Goal: Task Accomplishment & Management: Manage account settings

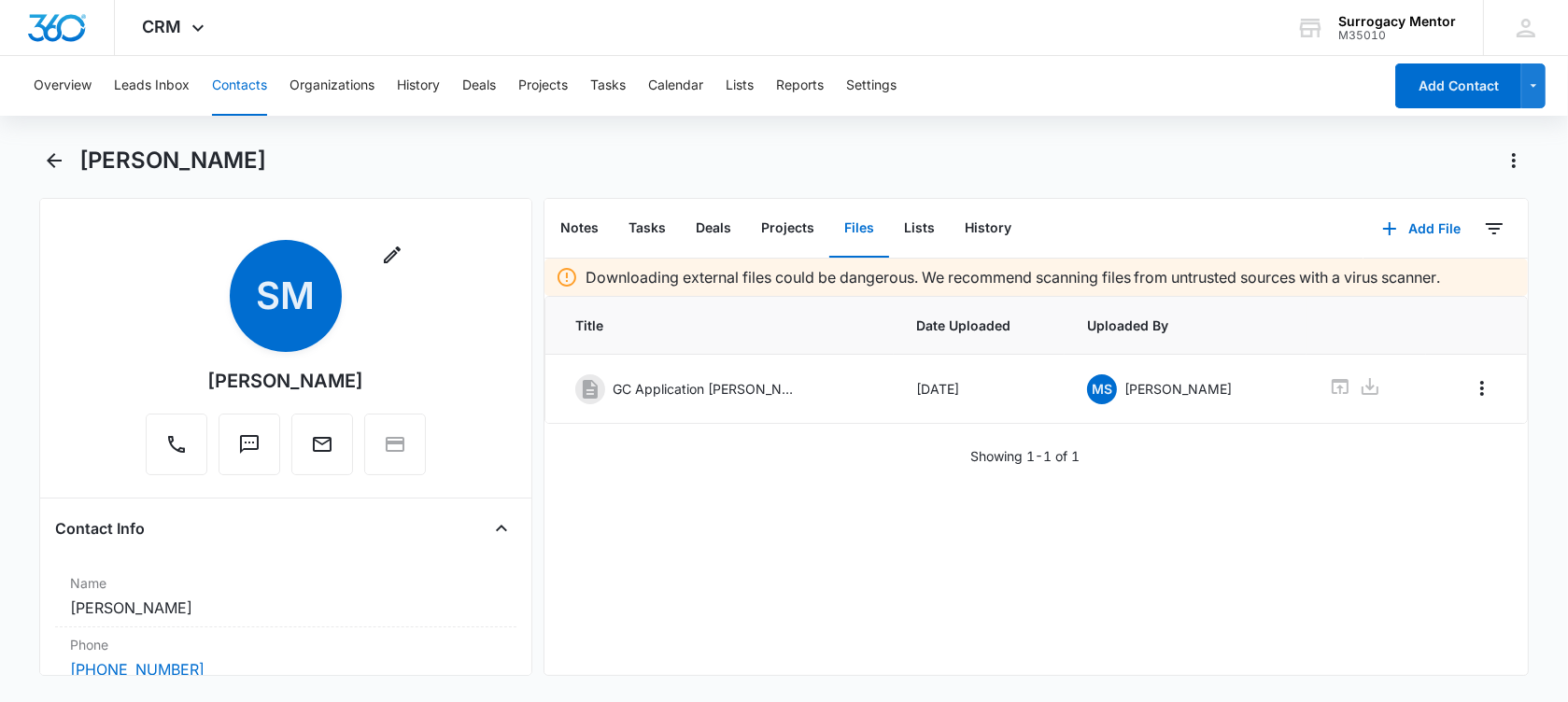
scroll to position [584, 0]
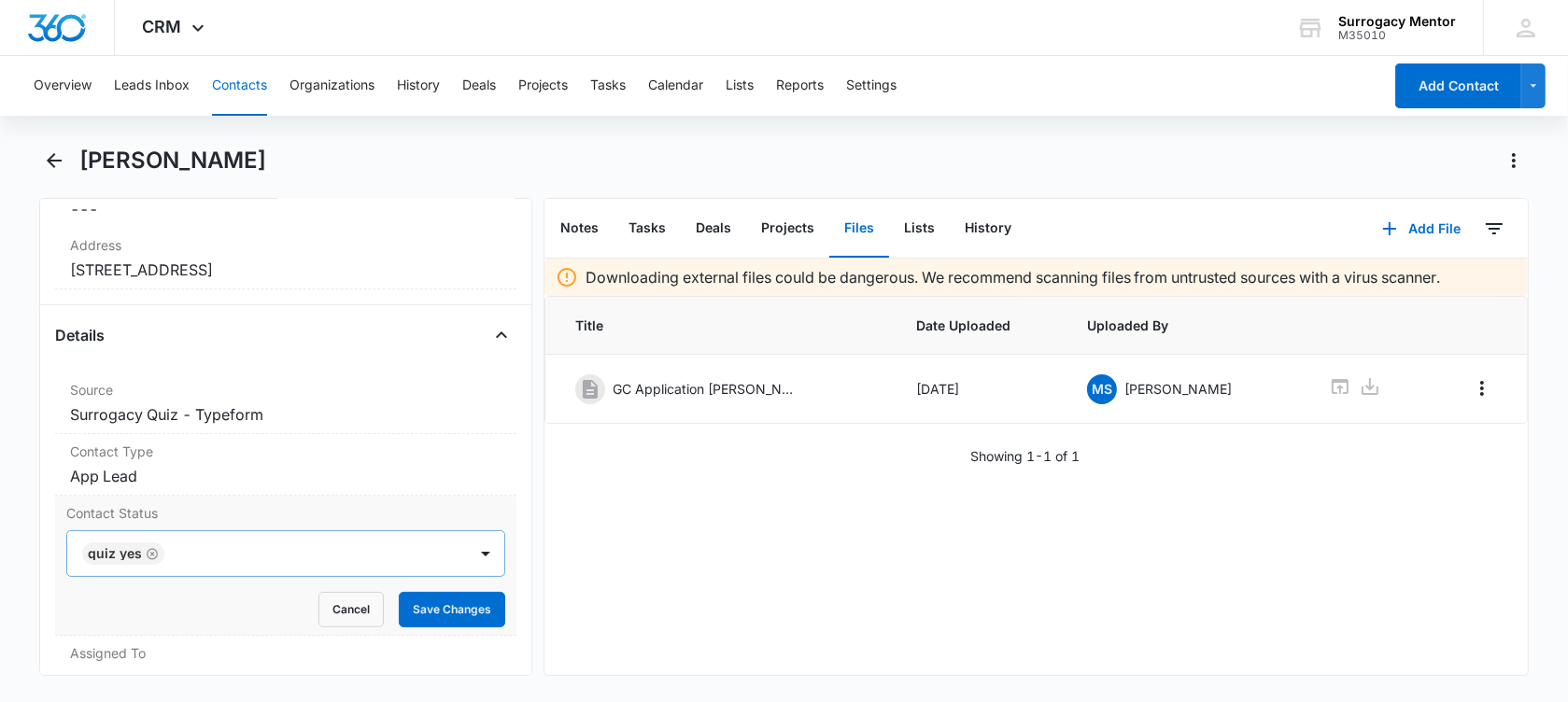
click at [149, 547] on icon "Remove Quiz Yes" at bounding box center [153, 554] width 13 height 14
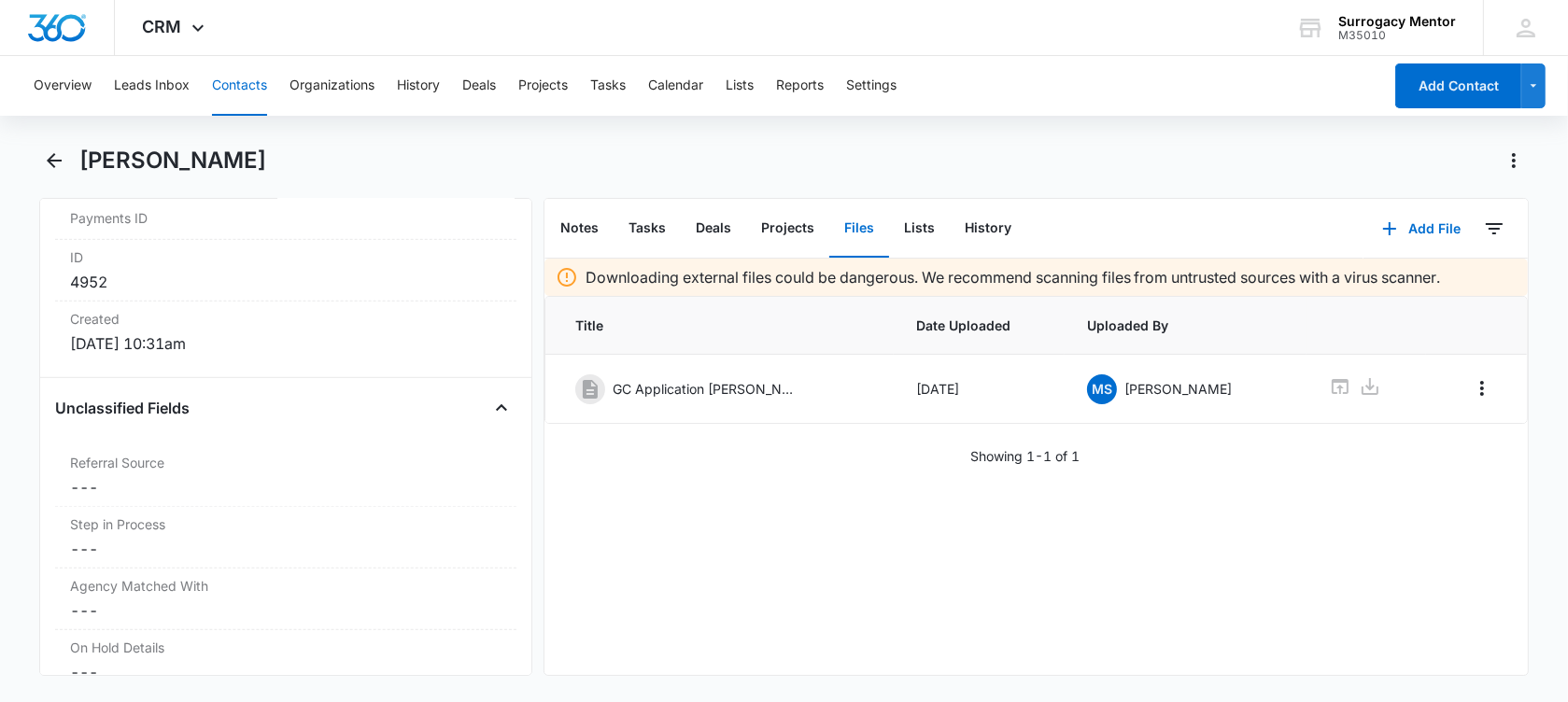
scroll to position [817, 0]
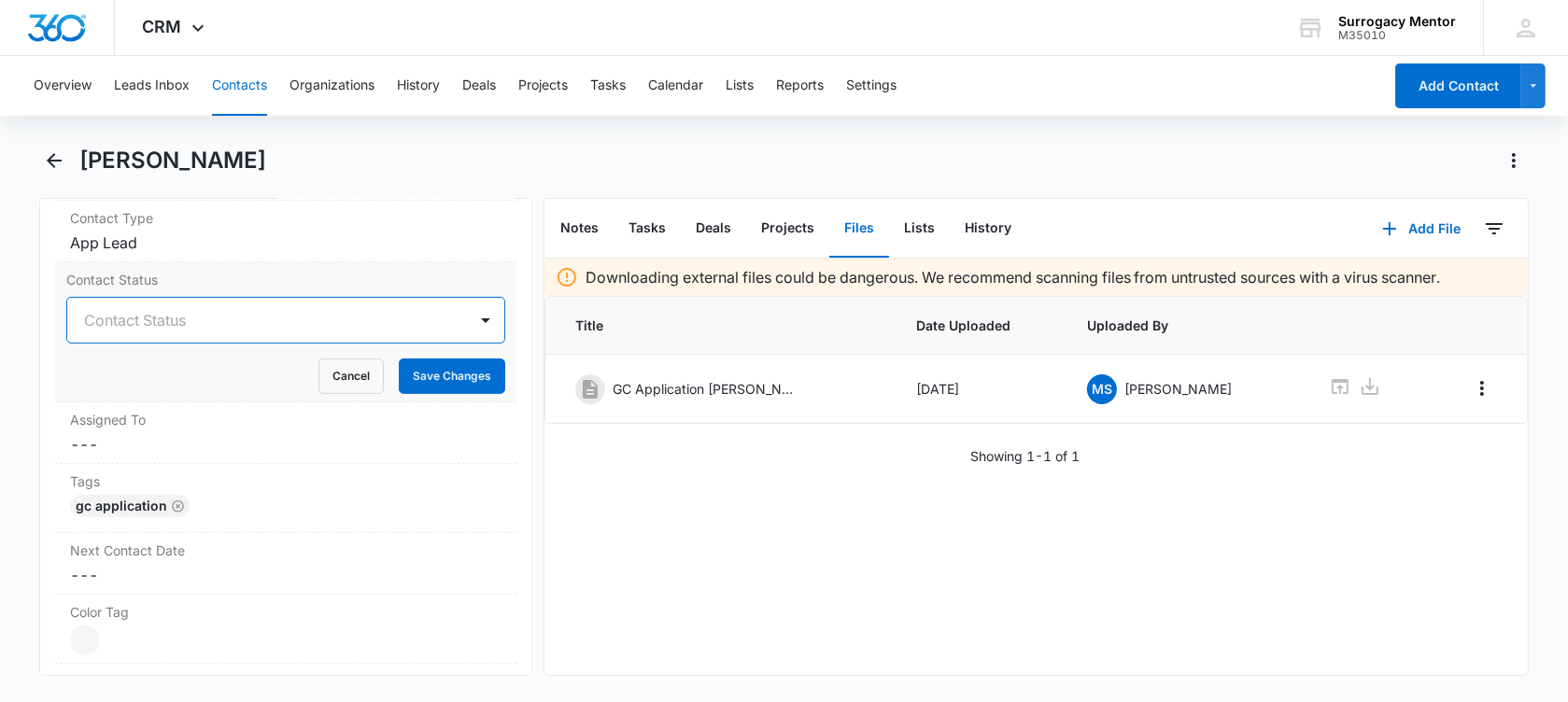
click at [250, 309] on div at bounding box center [262, 320] width 358 height 26
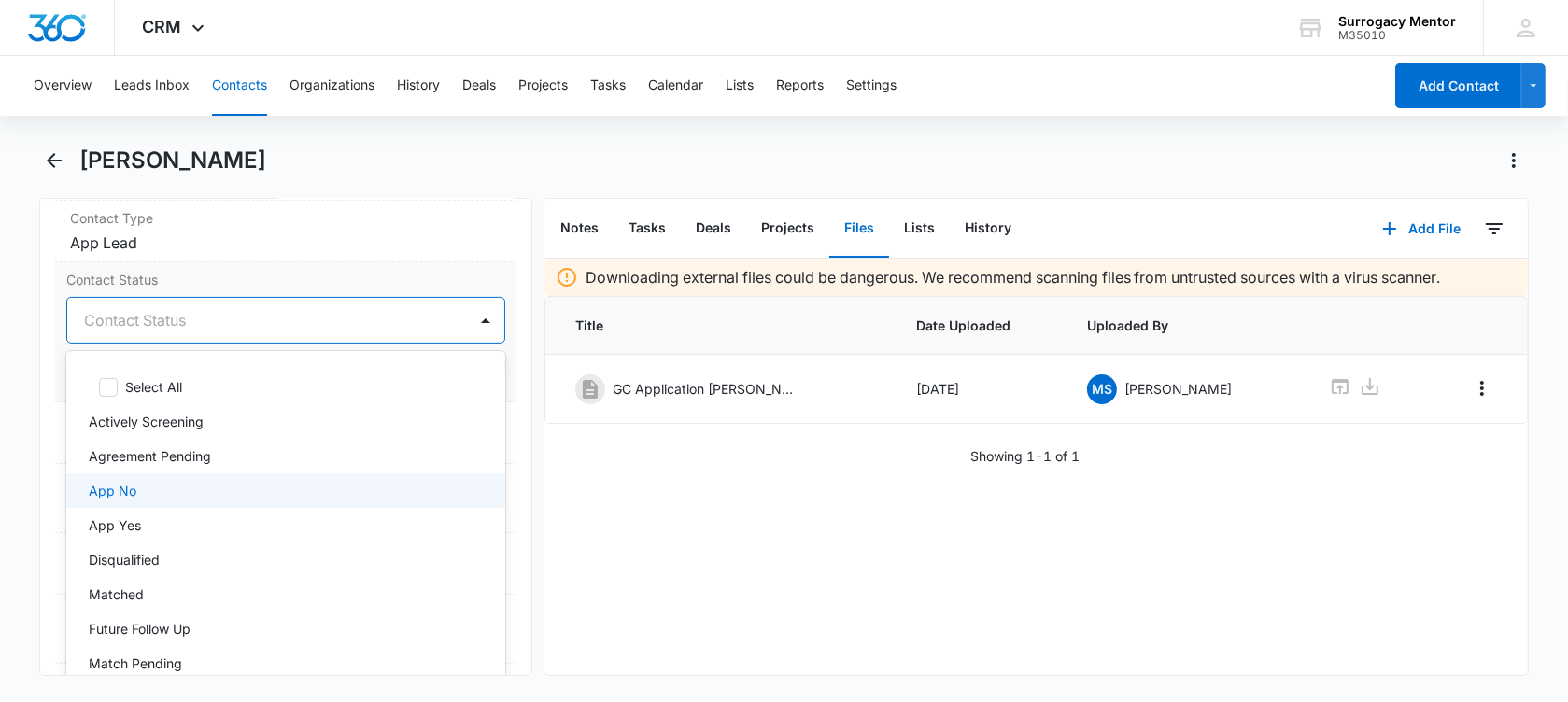
click at [199, 492] on div "App No" at bounding box center [283, 491] width 390 height 19
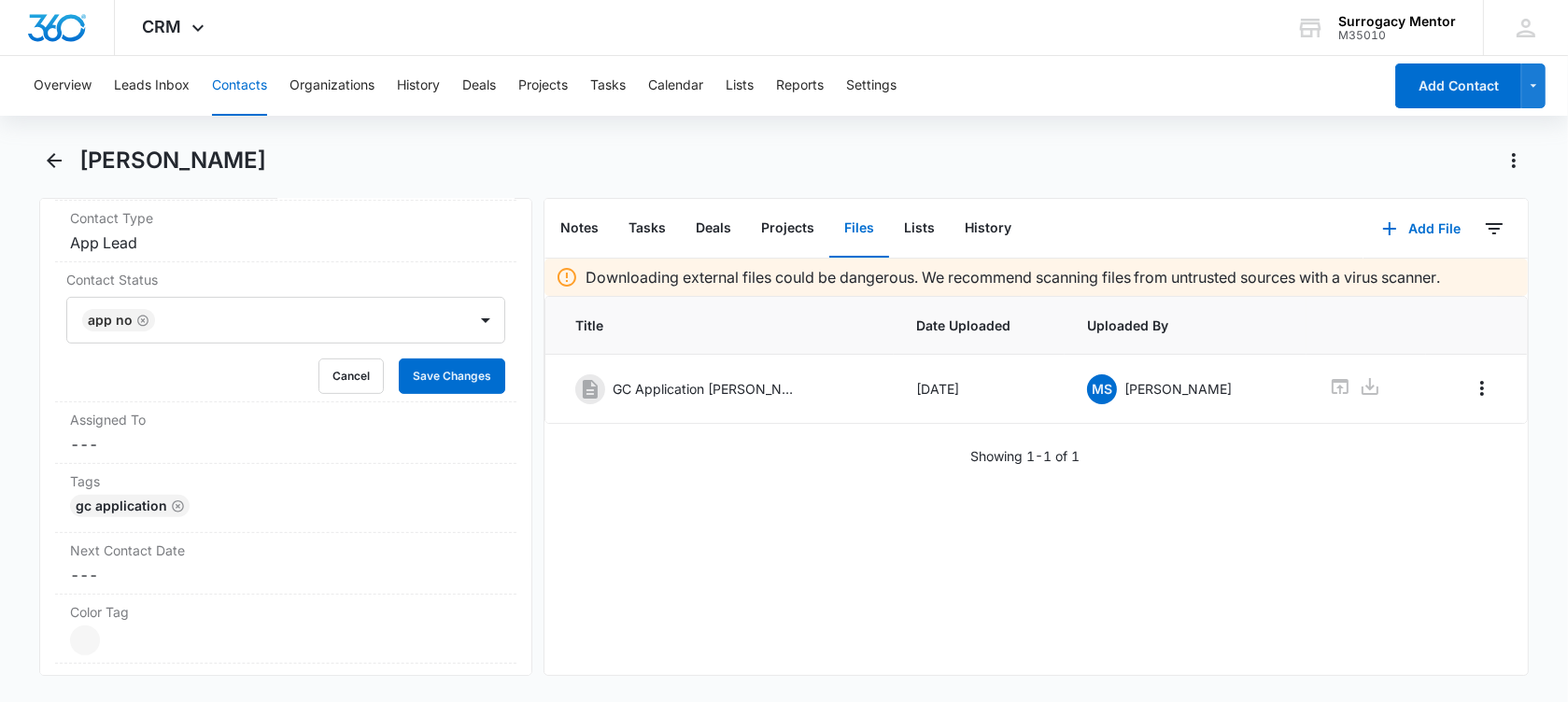
click at [32, 368] on main "[PERSON_NAME] Remove SM [PERSON_NAME] Contact Info Name Cancel Save Changes [PE…" at bounding box center [784, 423] width 1568 height 553
click at [405, 375] on button "Save Changes" at bounding box center [452, 375] width 107 height 36
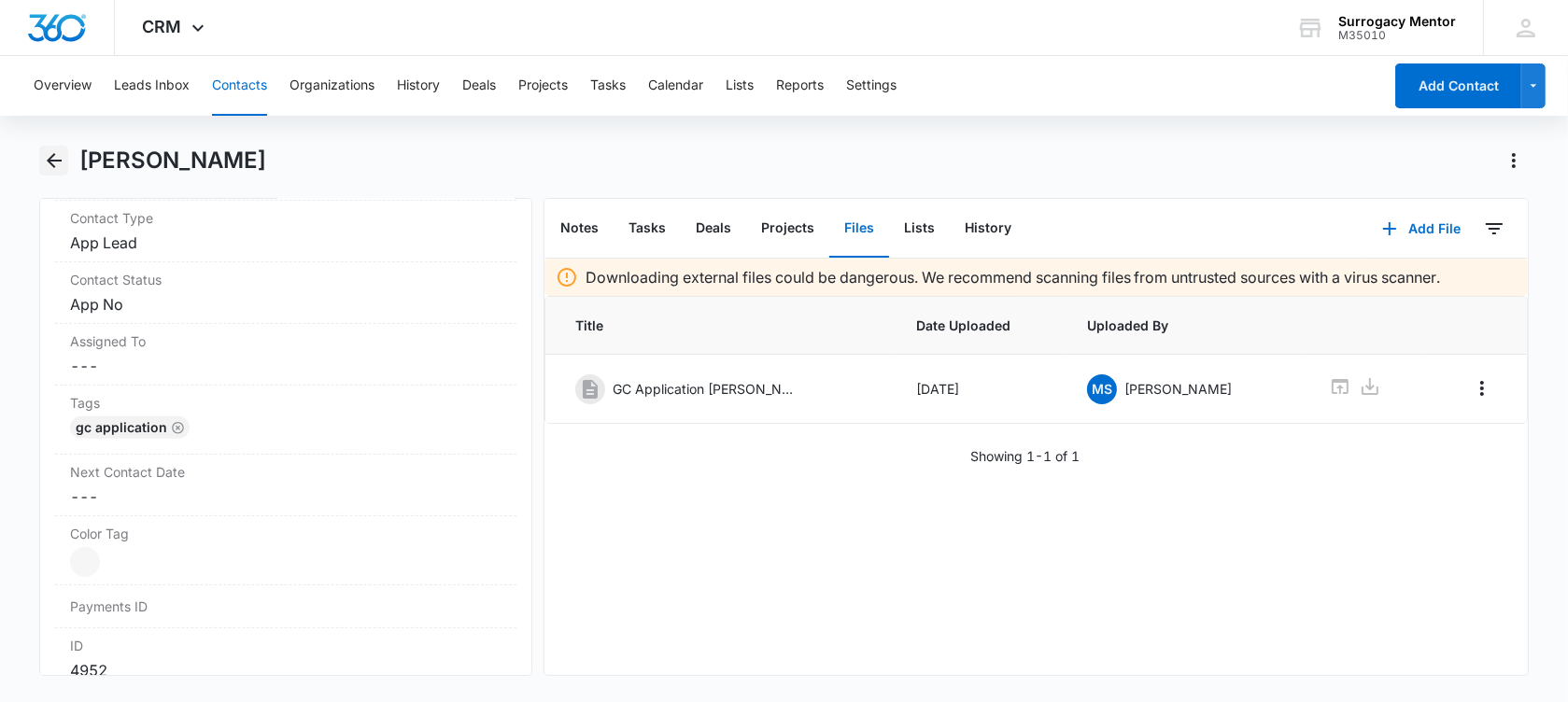
click at [45, 157] on icon "Back" at bounding box center [54, 160] width 22 height 22
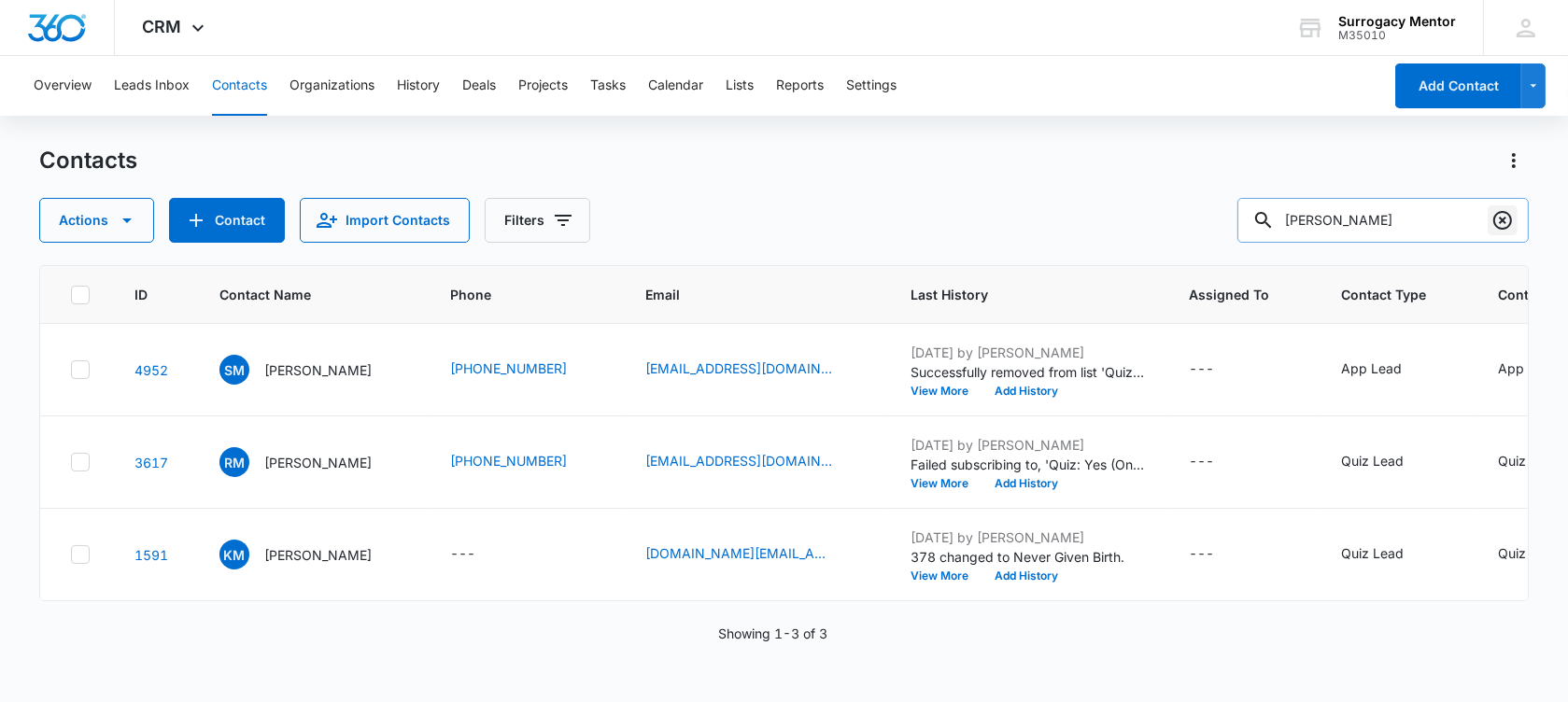
click at [1516, 218] on button "Clear" at bounding box center [1503, 220] width 30 height 30
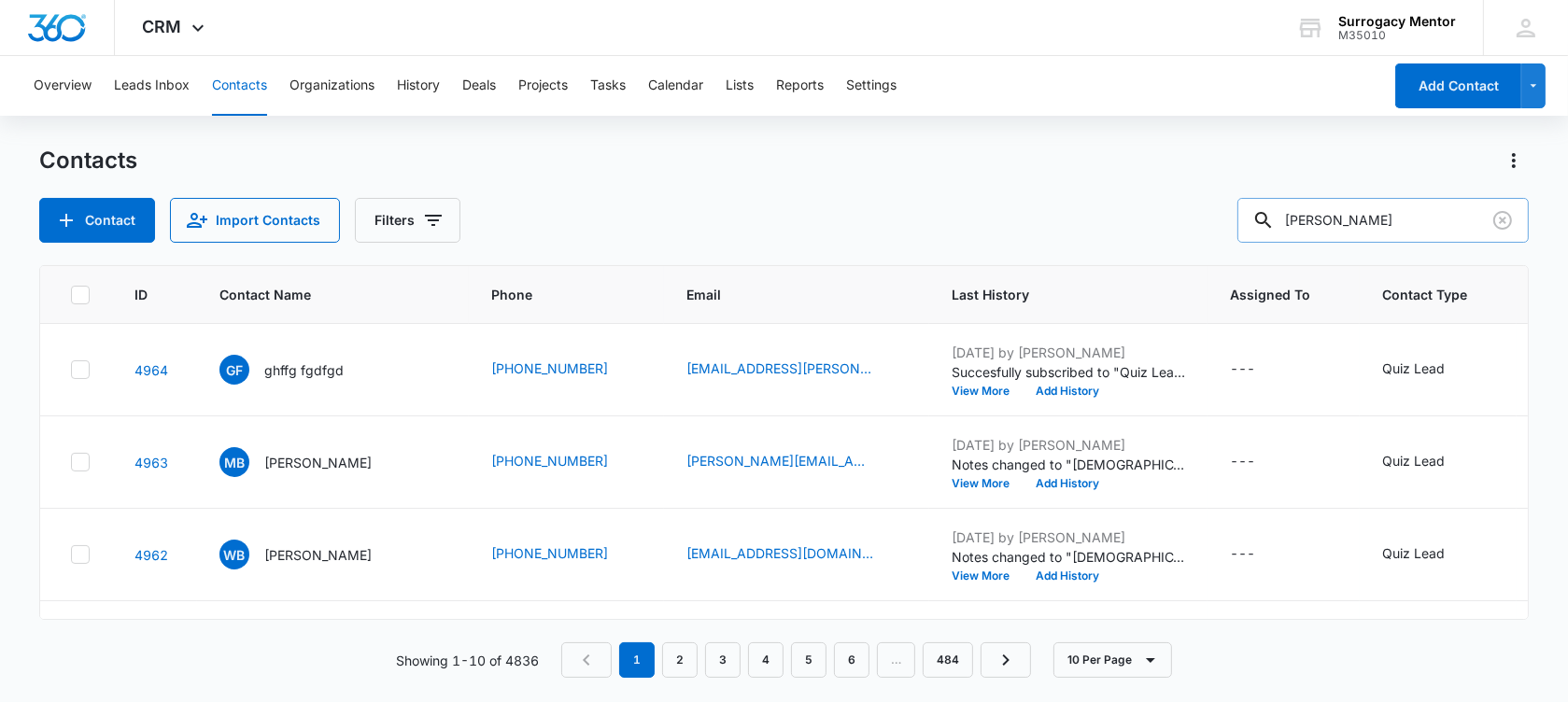
type input "[PERSON_NAME]"
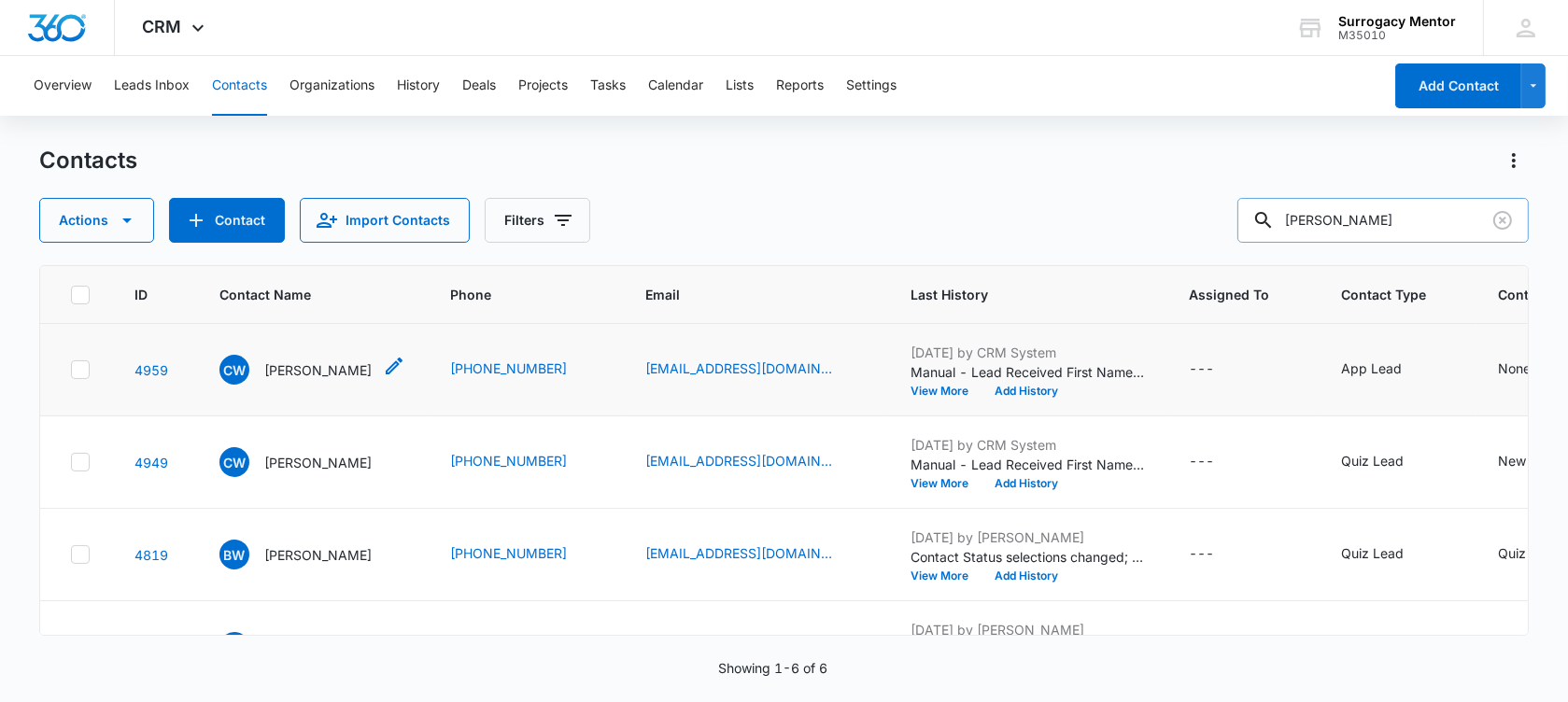
click at [302, 374] on p "[PERSON_NAME]" at bounding box center [318, 370] width 108 height 19
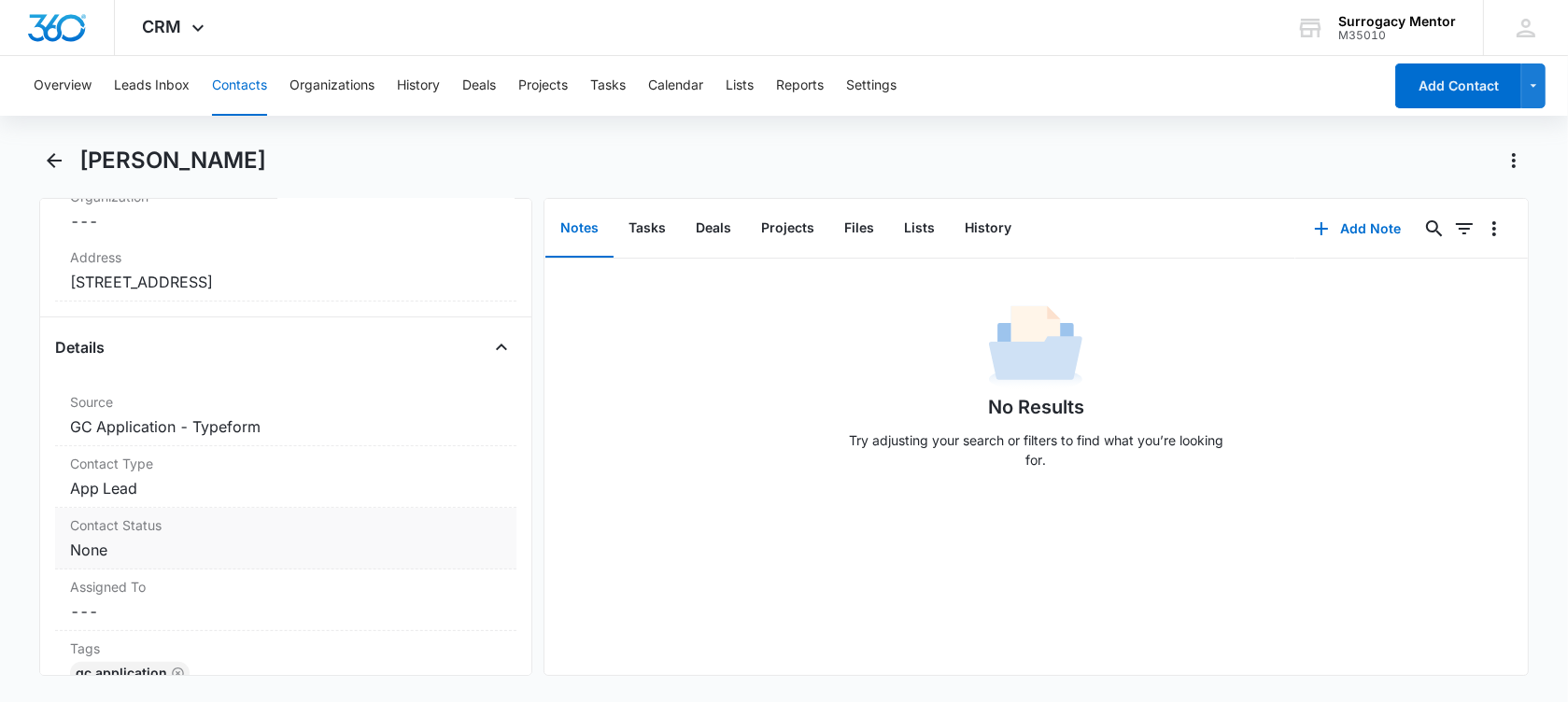
scroll to position [584, 0]
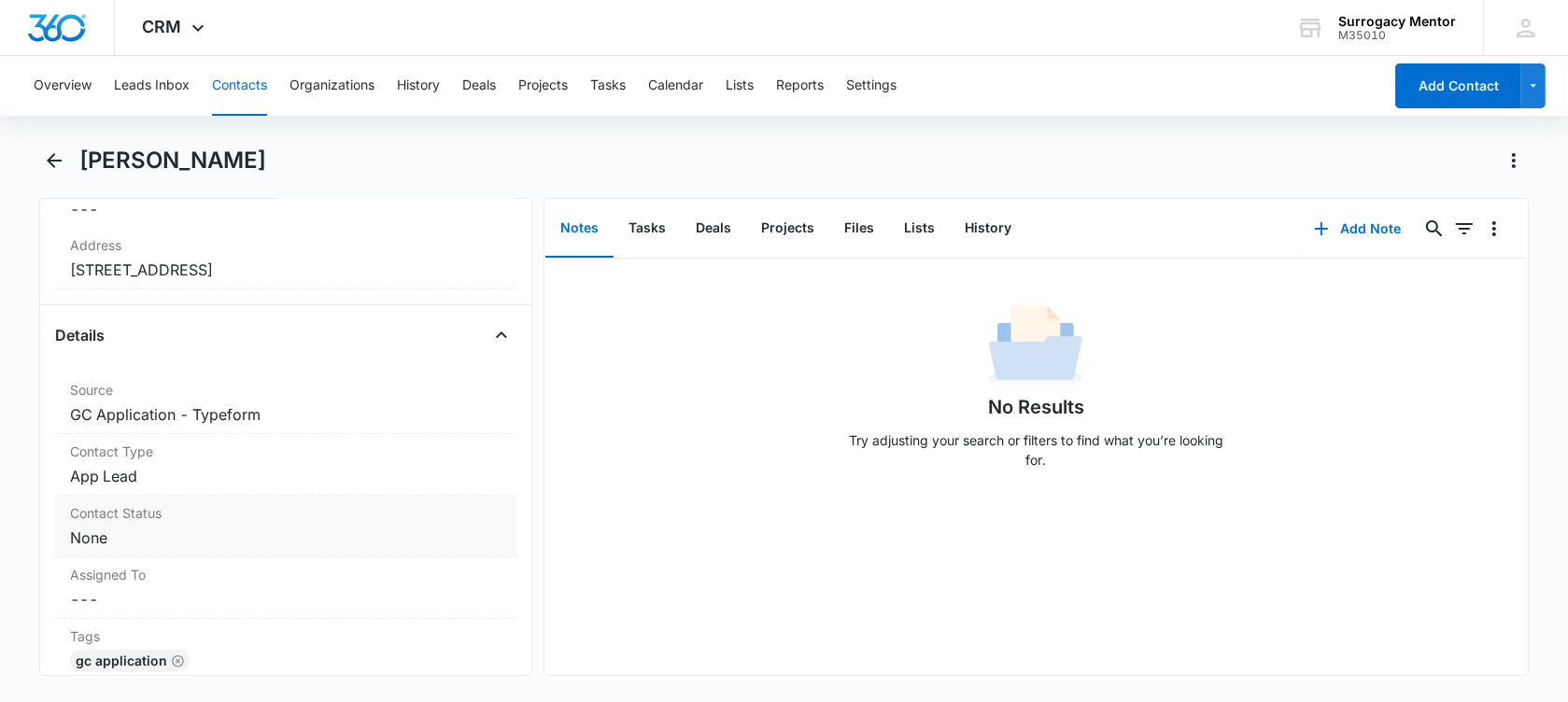
click at [161, 531] on dd "Cancel Save Changes None" at bounding box center [285, 537] width 431 height 22
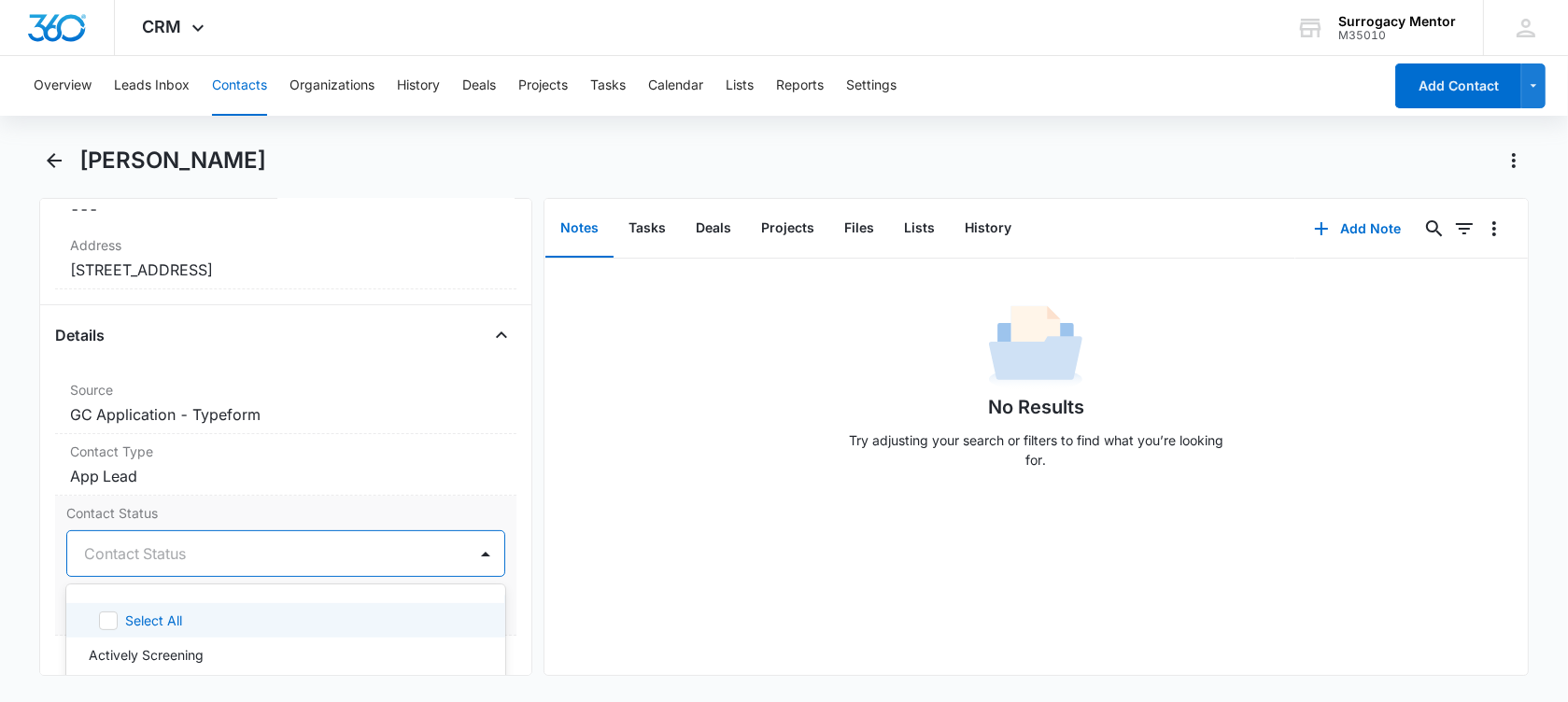
click at [154, 555] on div at bounding box center [262, 553] width 358 height 26
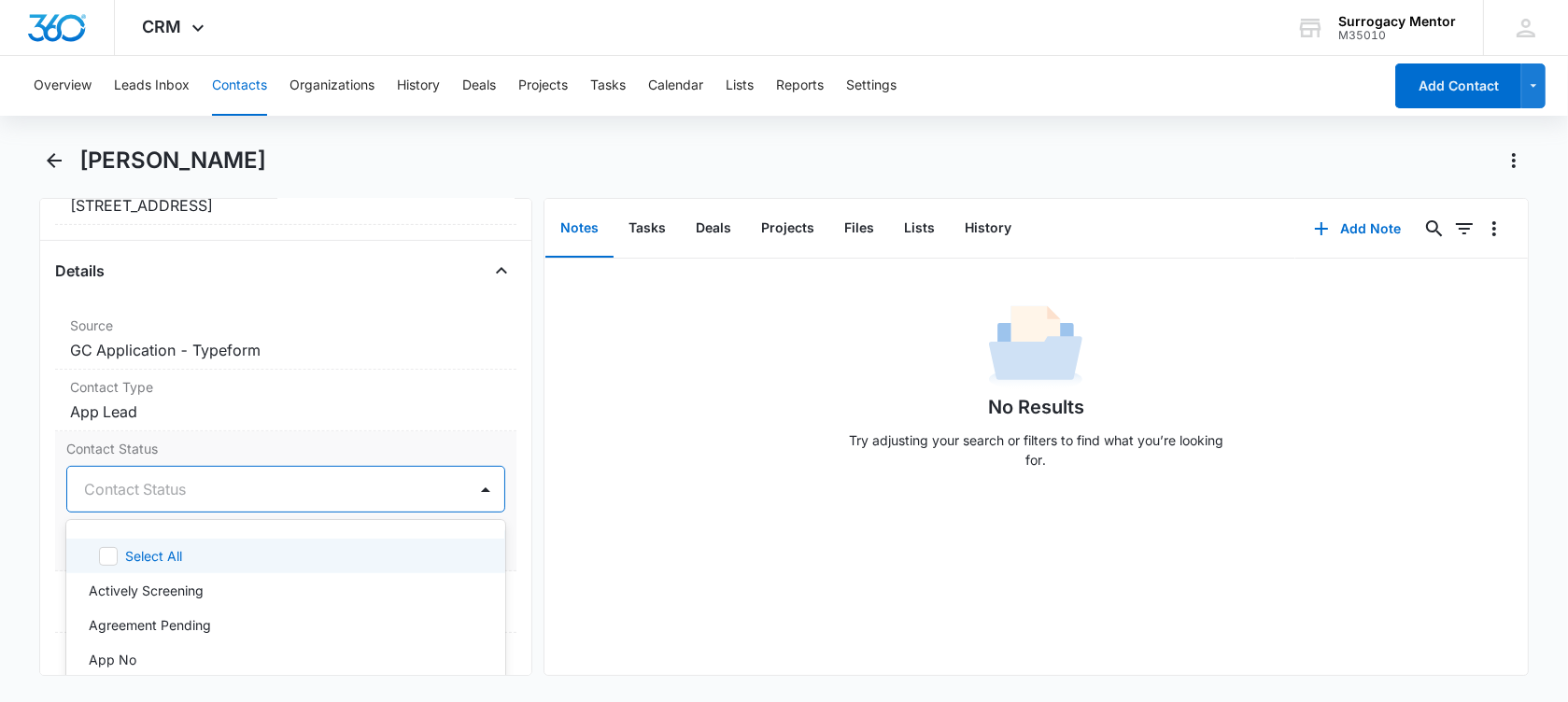
scroll to position [700, 0]
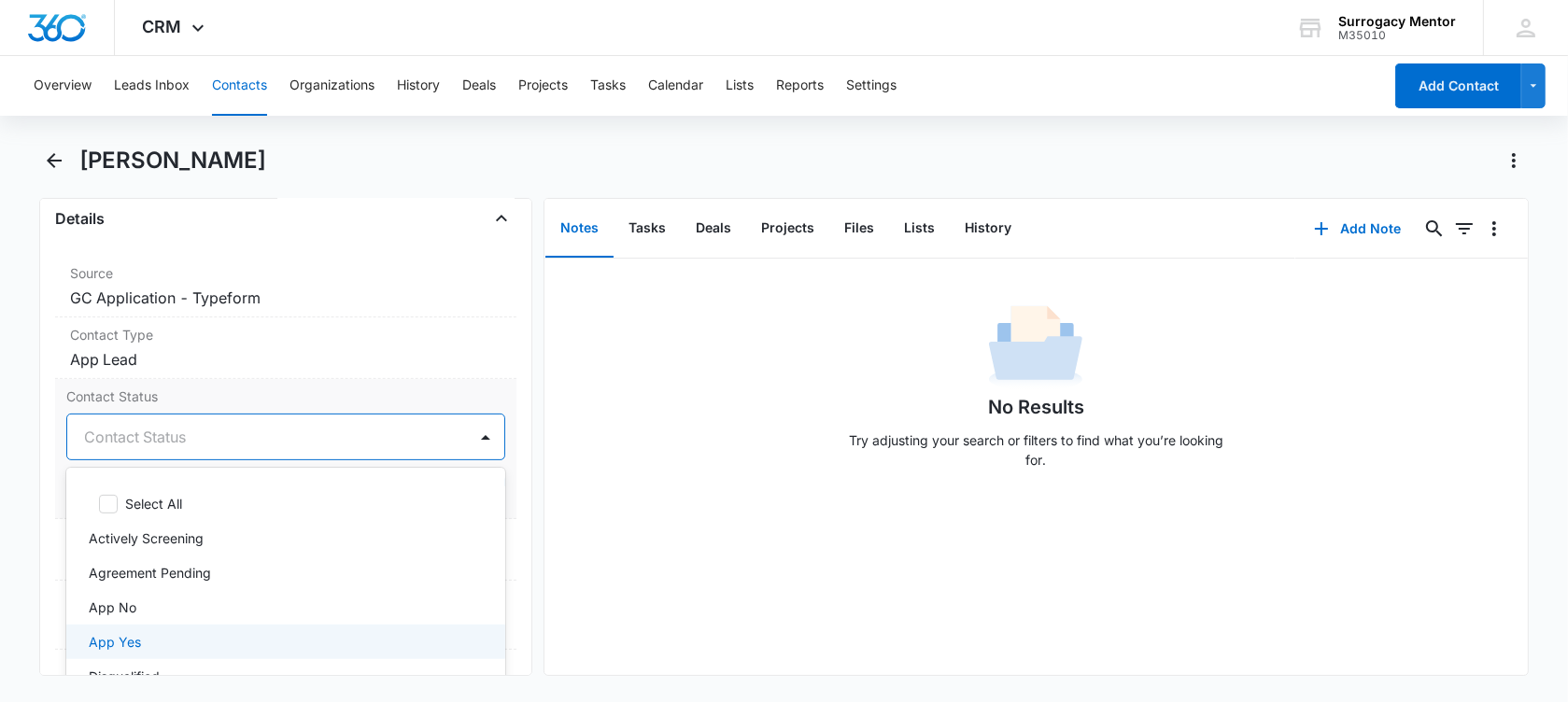
click at [183, 636] on div "App Yes" at bounding box center [283, 641] width 390 height 19
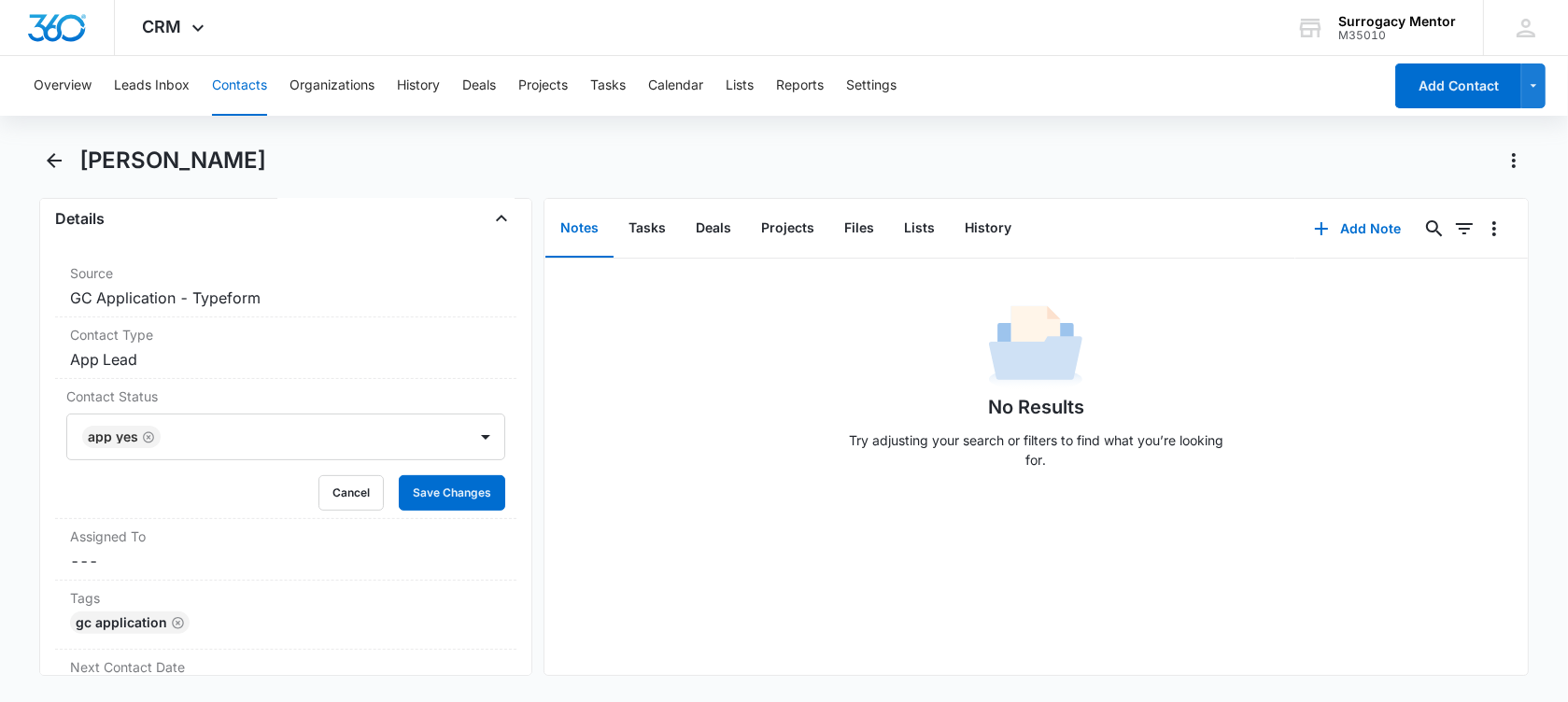
click at [35, 479] on main "[PERSON_NAME] Remove CW [PERSON_NAME] Contact Info Name Cancel Save Changes [PE…" at bounding box center [784, 423] width 1568 height 553
click at [469, 493] on button "Save Changes" at bounding box center [452, 493] width 107 height 36
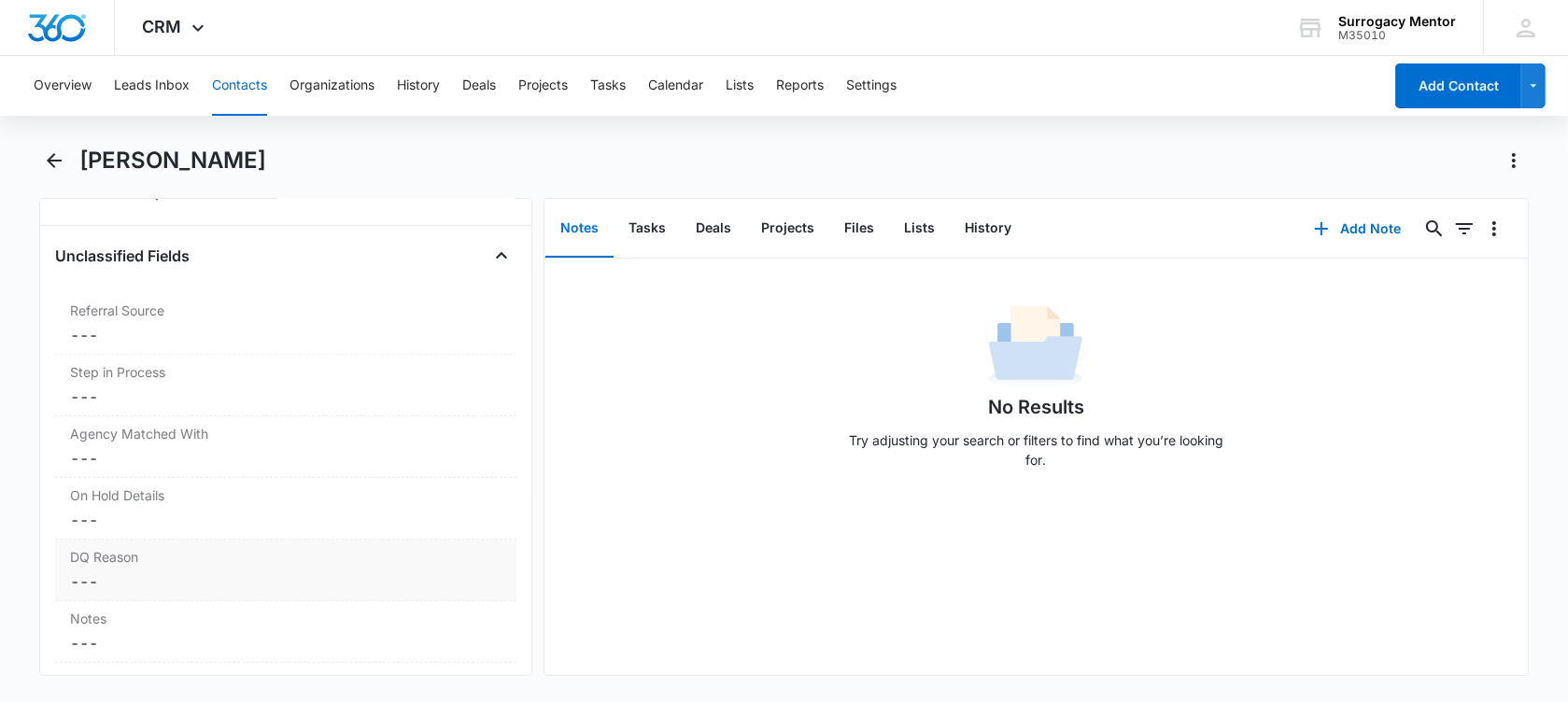
scroll to position [1394, 0]
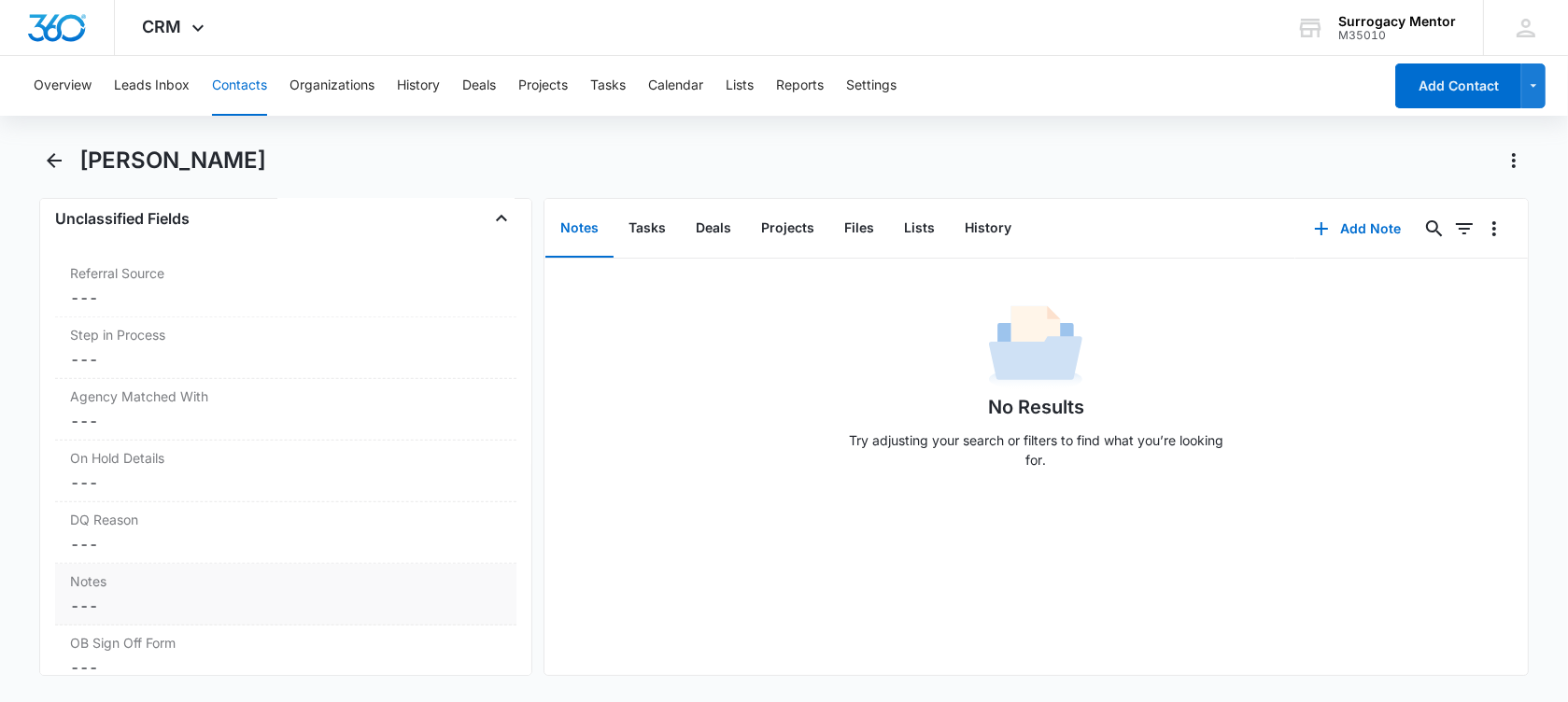
click at [186, 594] on dd "Cancel Save Changes ---" at bounding box center [285, 605] width 431 height 22
click at [186, 609] on textarea "Notes" at bounding box center [285, 651] width 439 height 107
paste textarea "1) age [DEMOGRAPHIC_DATA]. 2) married. 3) BMI 24.7. 4) 4 deliveries. 2013 2016 …"
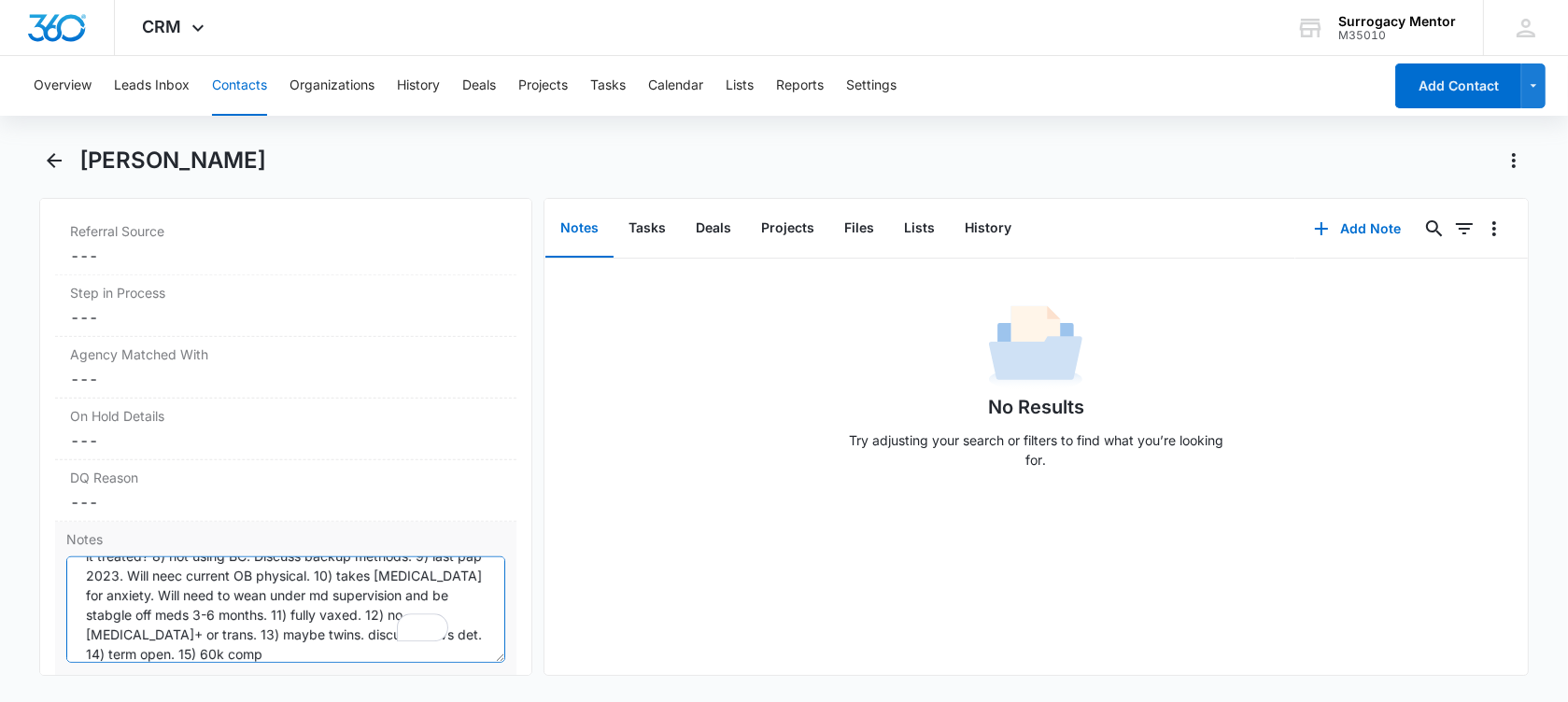
scroll to position [0, 0]
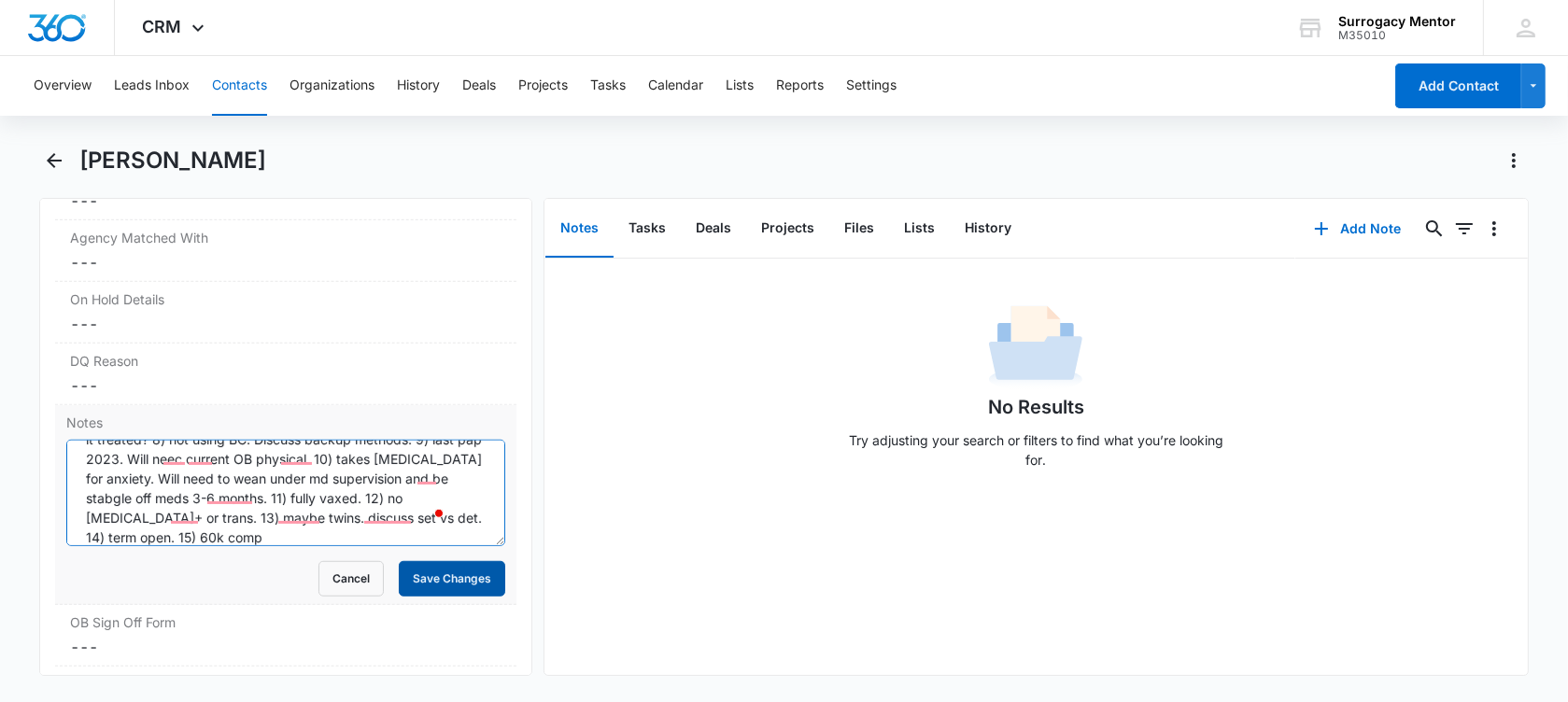
type textarea "1) age [DEMOGRAPHIC_DATA]. 2) married. 3) BMI 24.7. 4) 4 deliveries. 2013 2016 …"
click at [453, 578] on button "Save Changes" at bounding box center [452, 578] width 107 height 36
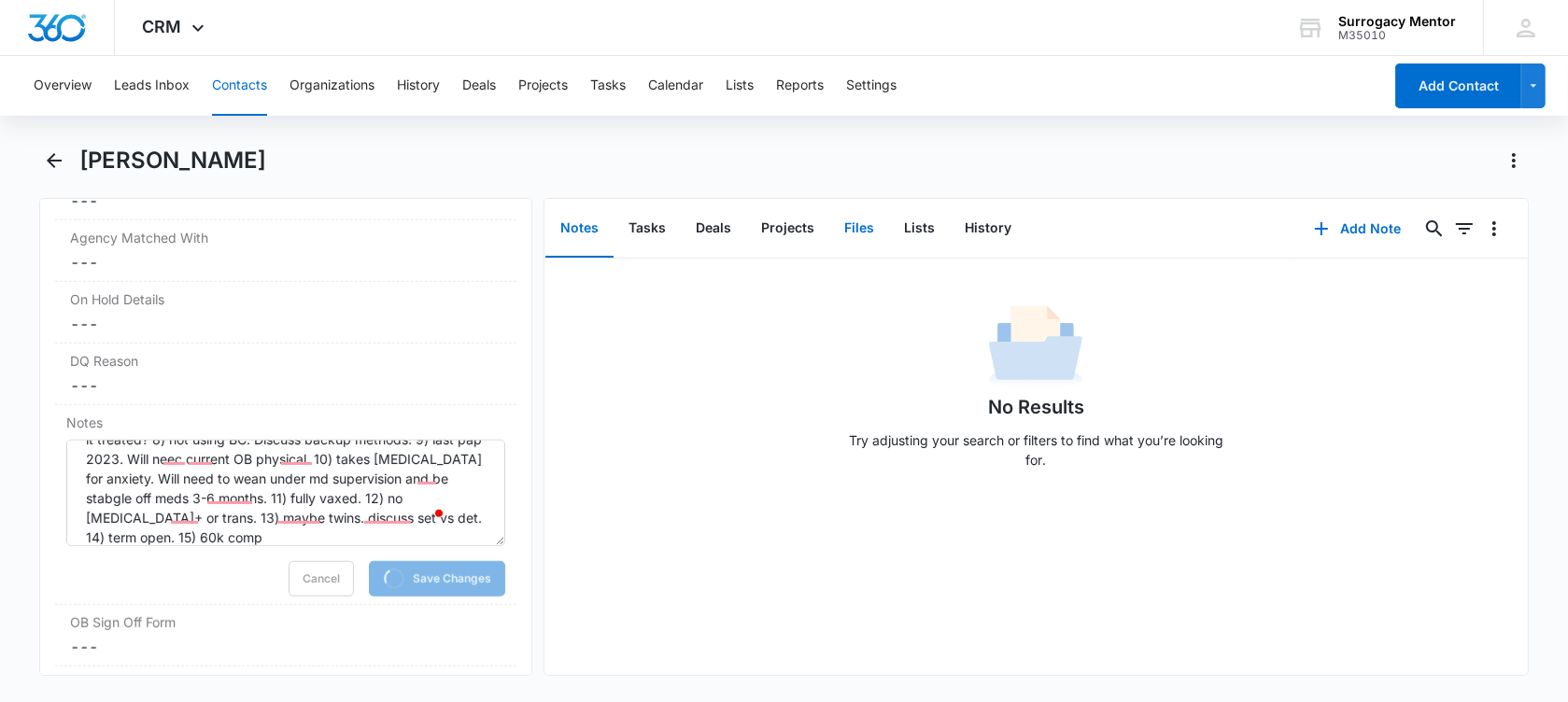
click at [858, 230] on button "Files" at bounding box center [859, 229] width 60 height 58
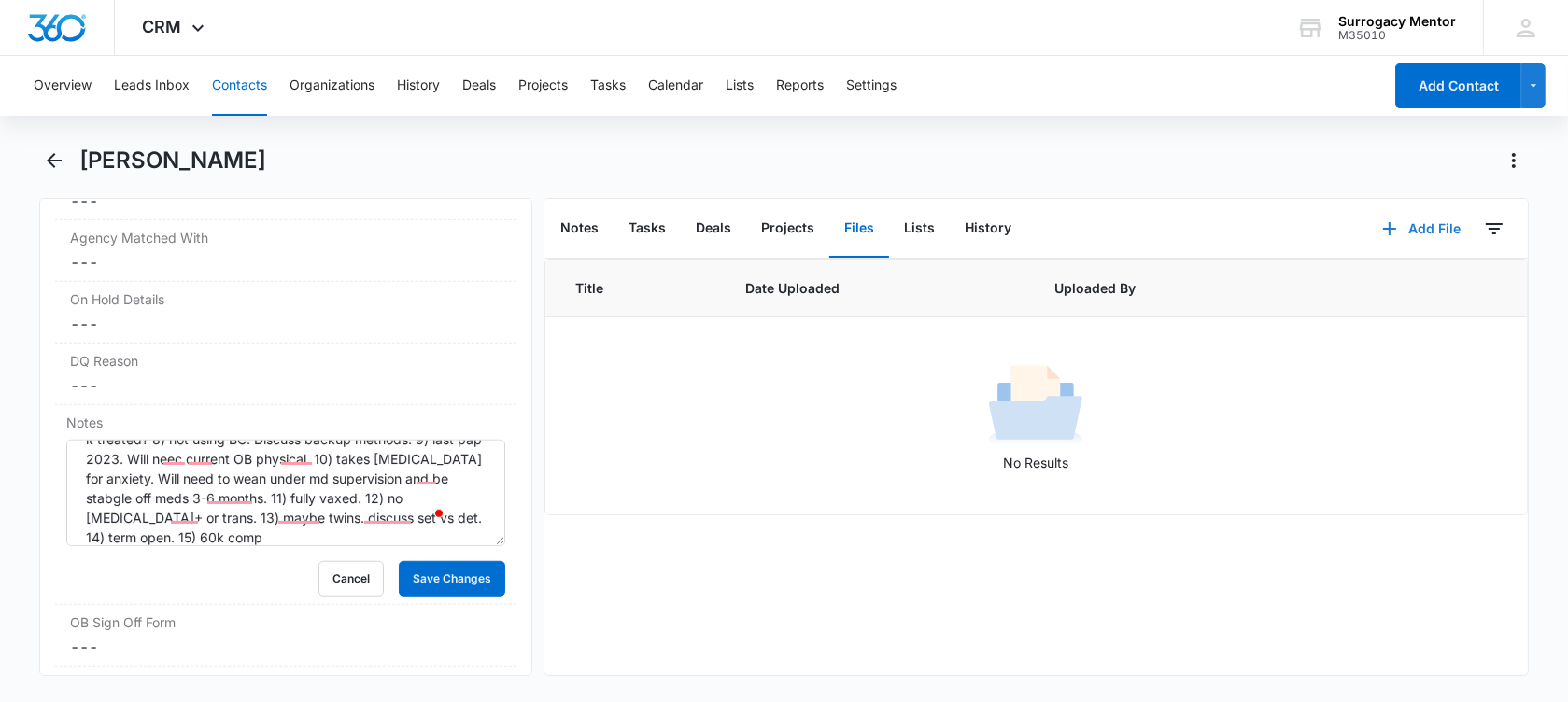
click at [1408, 230] on button "Add File" at bounding box center [1421, 229] width 116 height 45
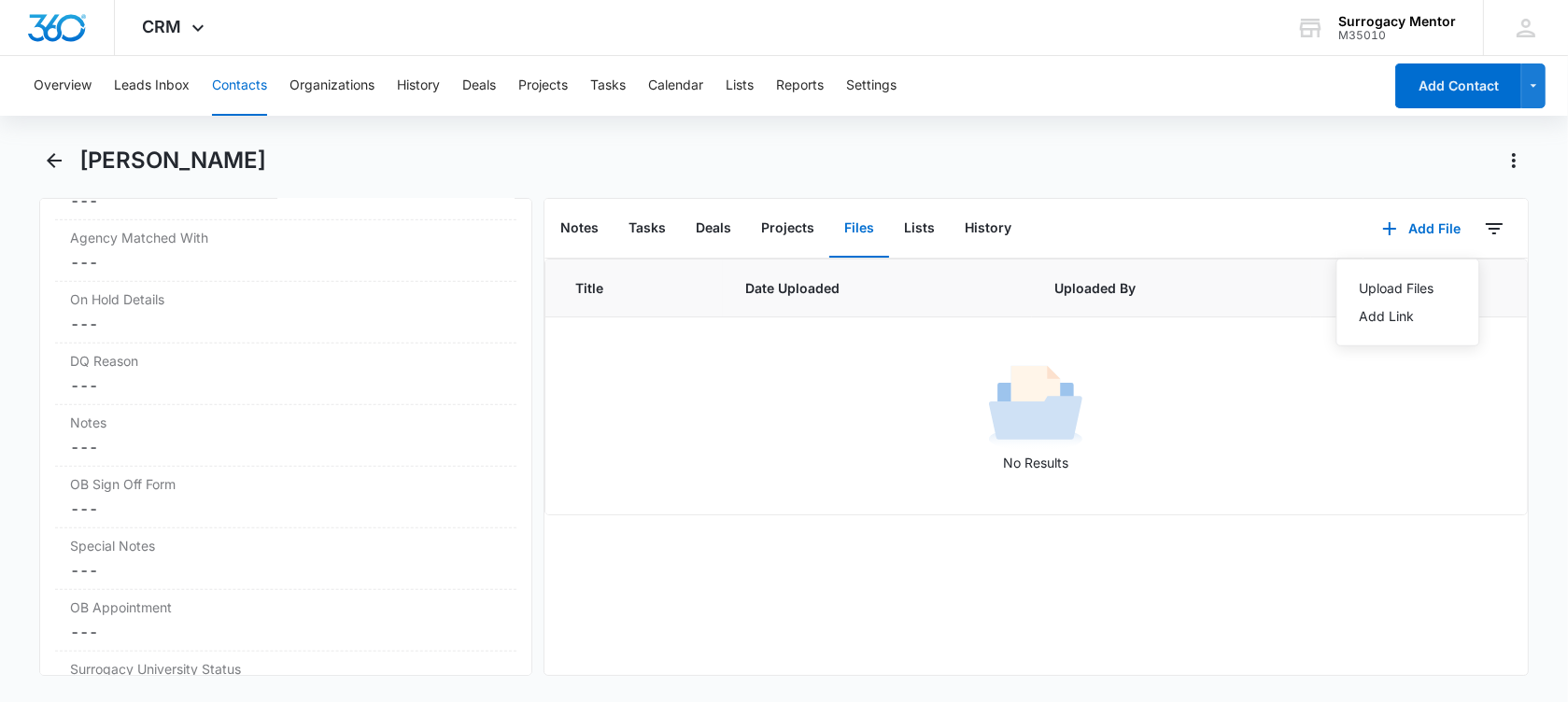
click at [1372, 268] on div "Upload Files Add Link" at bounding box center [1408, 302] width 144 height 87
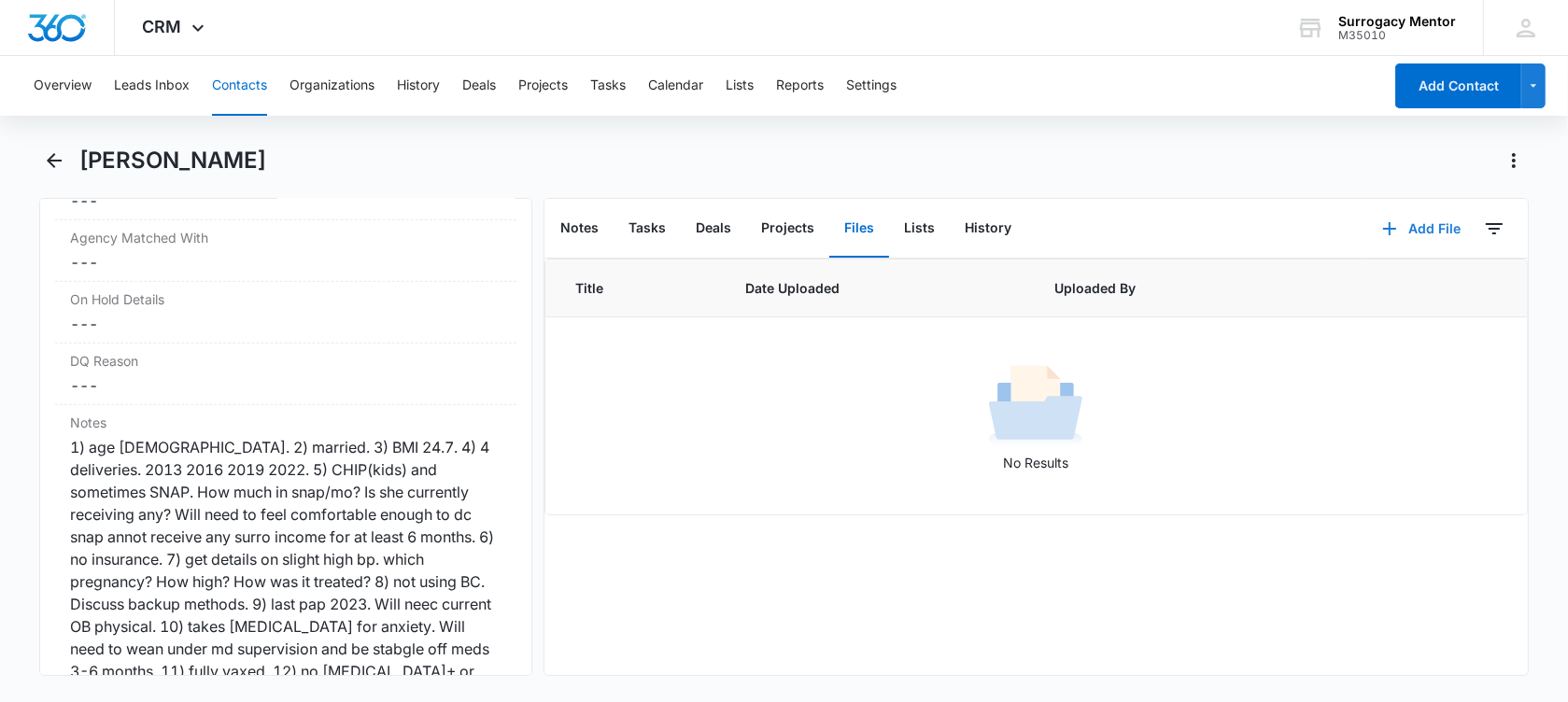
click at [1379, 218] on icon "button" at bounding box center [1389, 229] width 22 height 22
click at [1385, 291] on div "Upload Files" at bounding box center [1397, 289] width 75 height 13
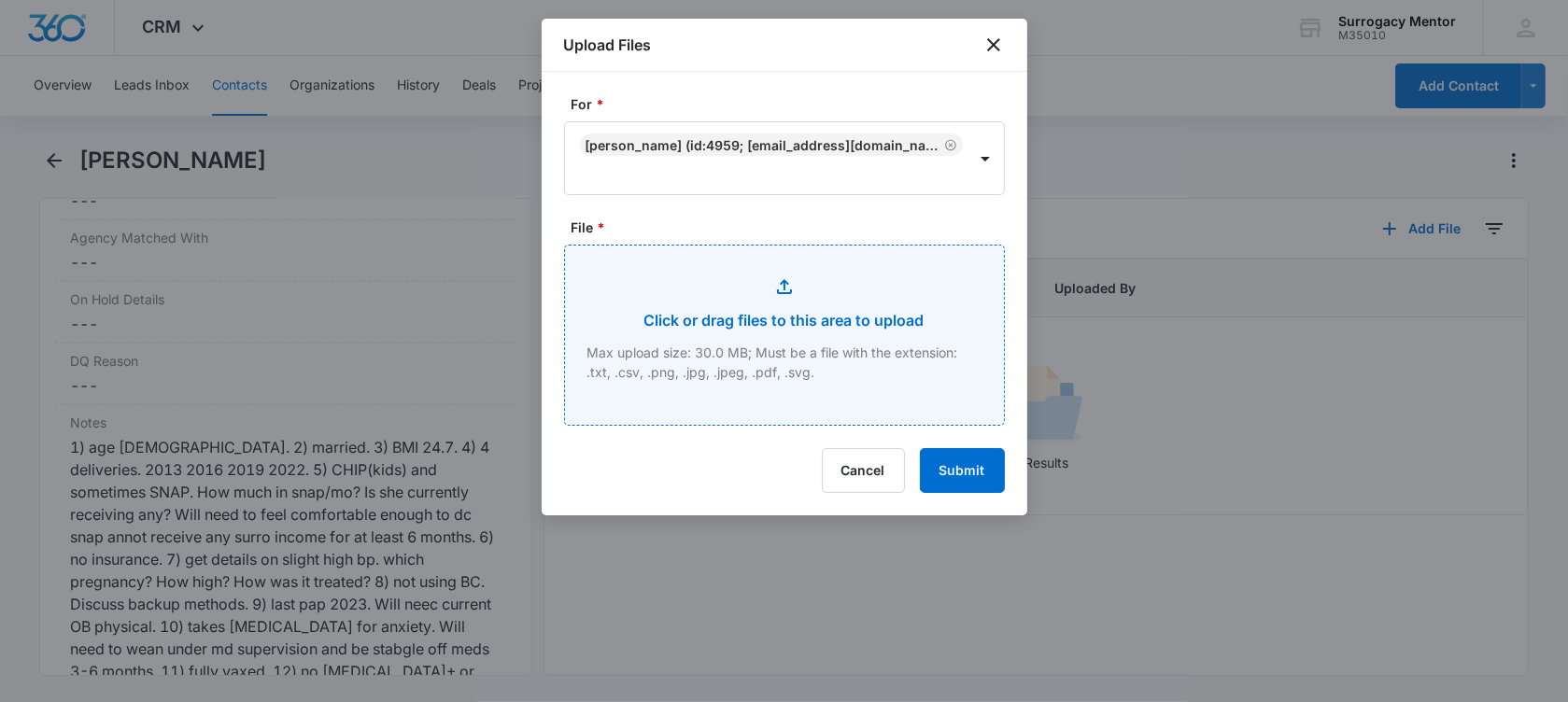
click at [770, 289] on input "File *" at bounding box center [784, 335] width 439 height 180
type input "C:\fakepath\GC Application [PERSON_NAME].pdf"
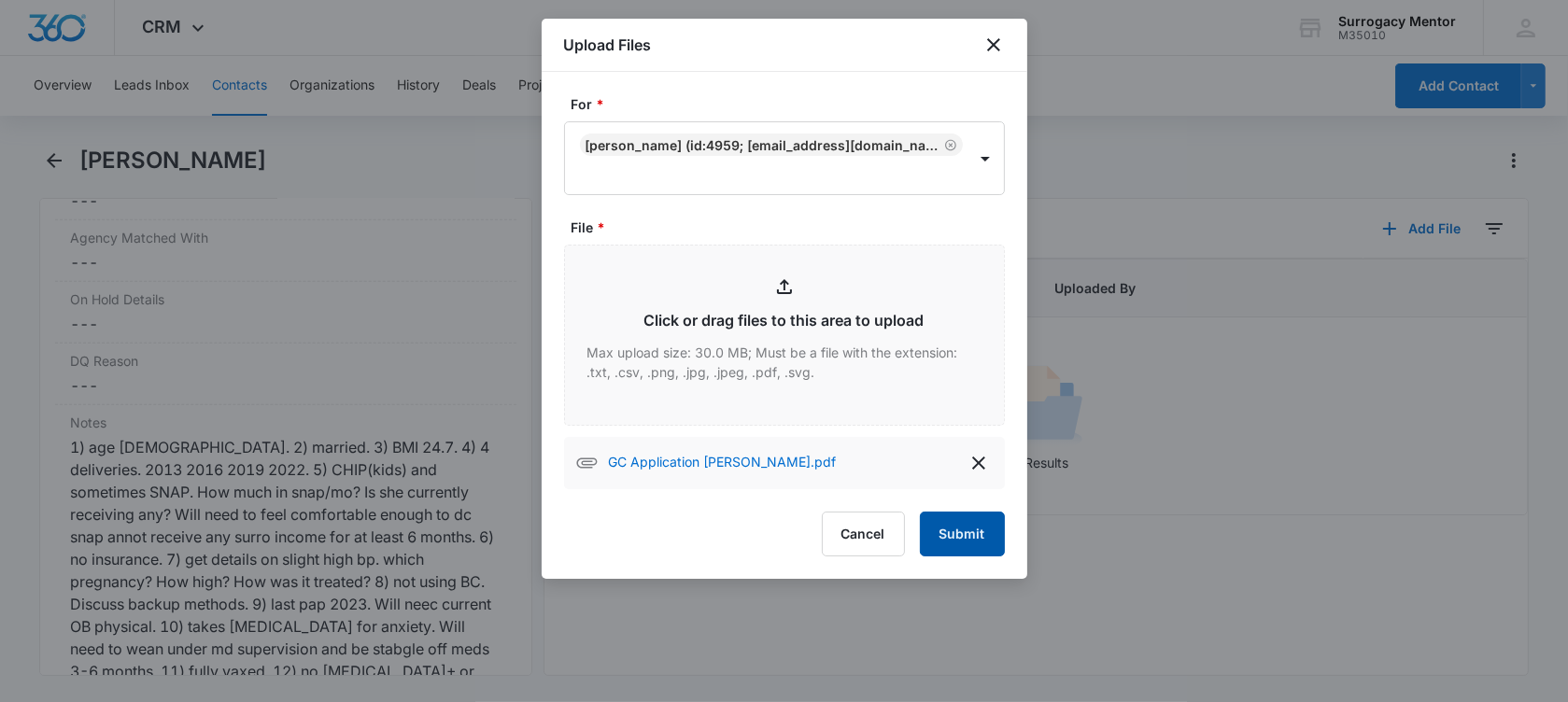
click at [986, 551] on button "Submit" at bounding box center [963, 534] width 85 height 45
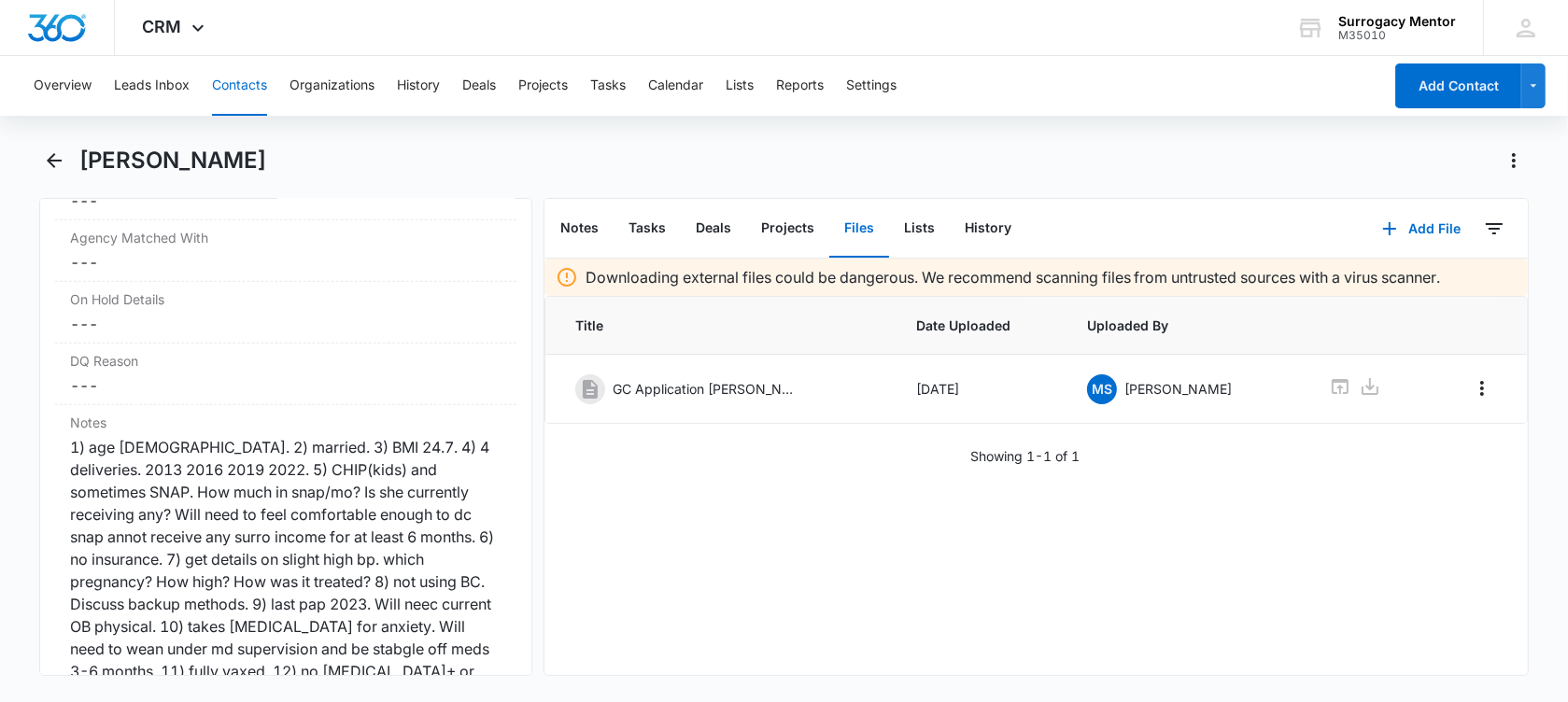
scroll to position [503, 0]
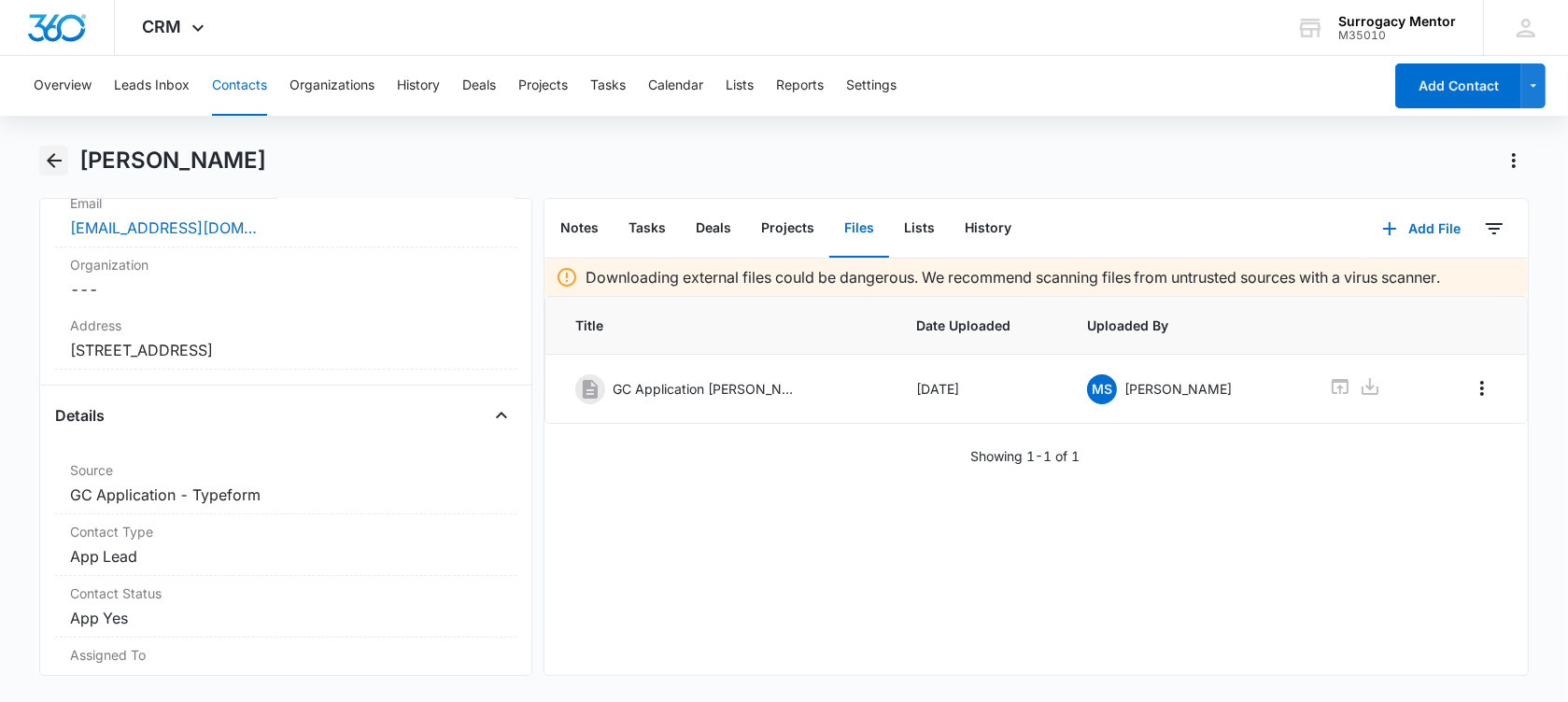
click at [60, 158] on icon "Back" at bounding box center [54, 160] width 22 height 22
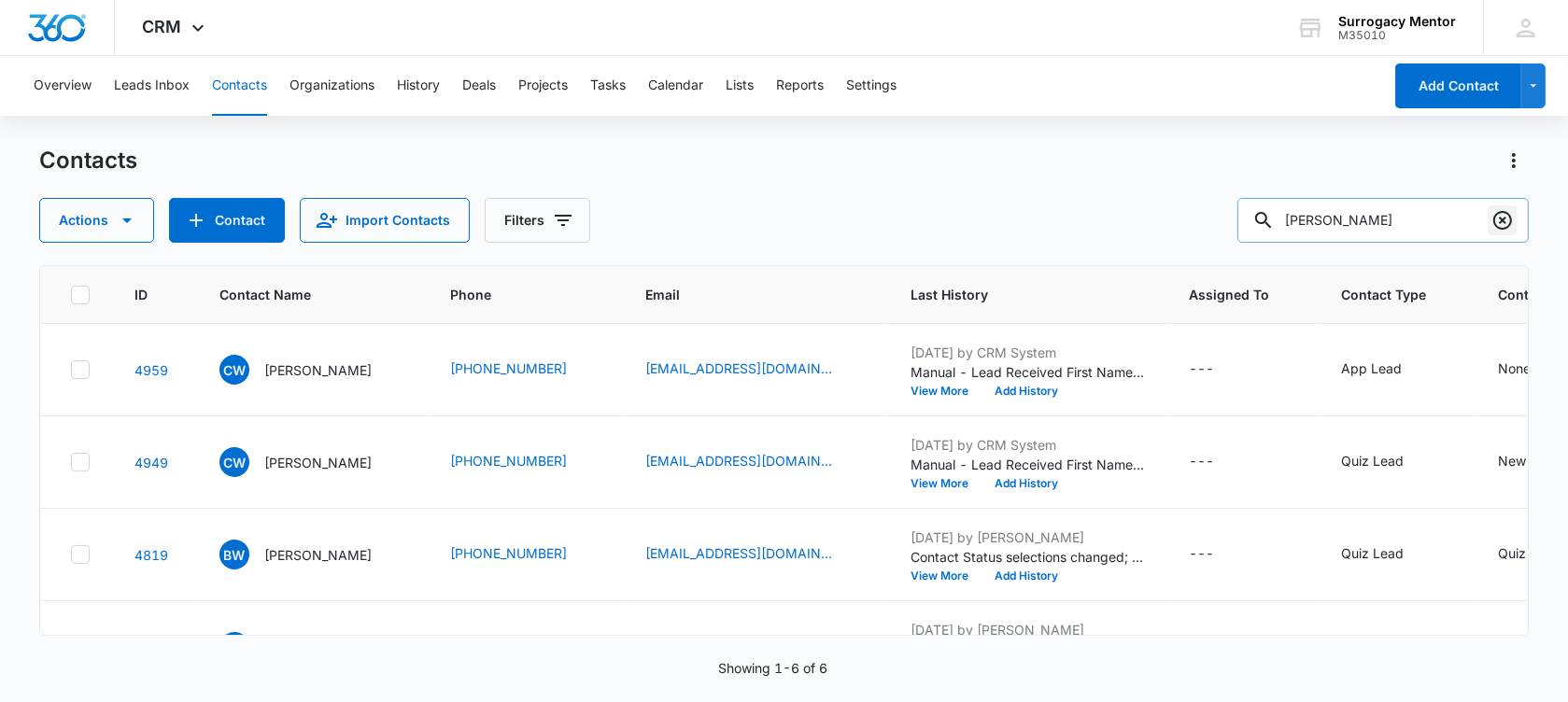
click at [1500, 217] on icon "Clear" at bounding box center [1503, 220] width 18 height 18
click at [300, 212] on button "Import Contacts" at bounding box center [384, 220] width 170 height 45
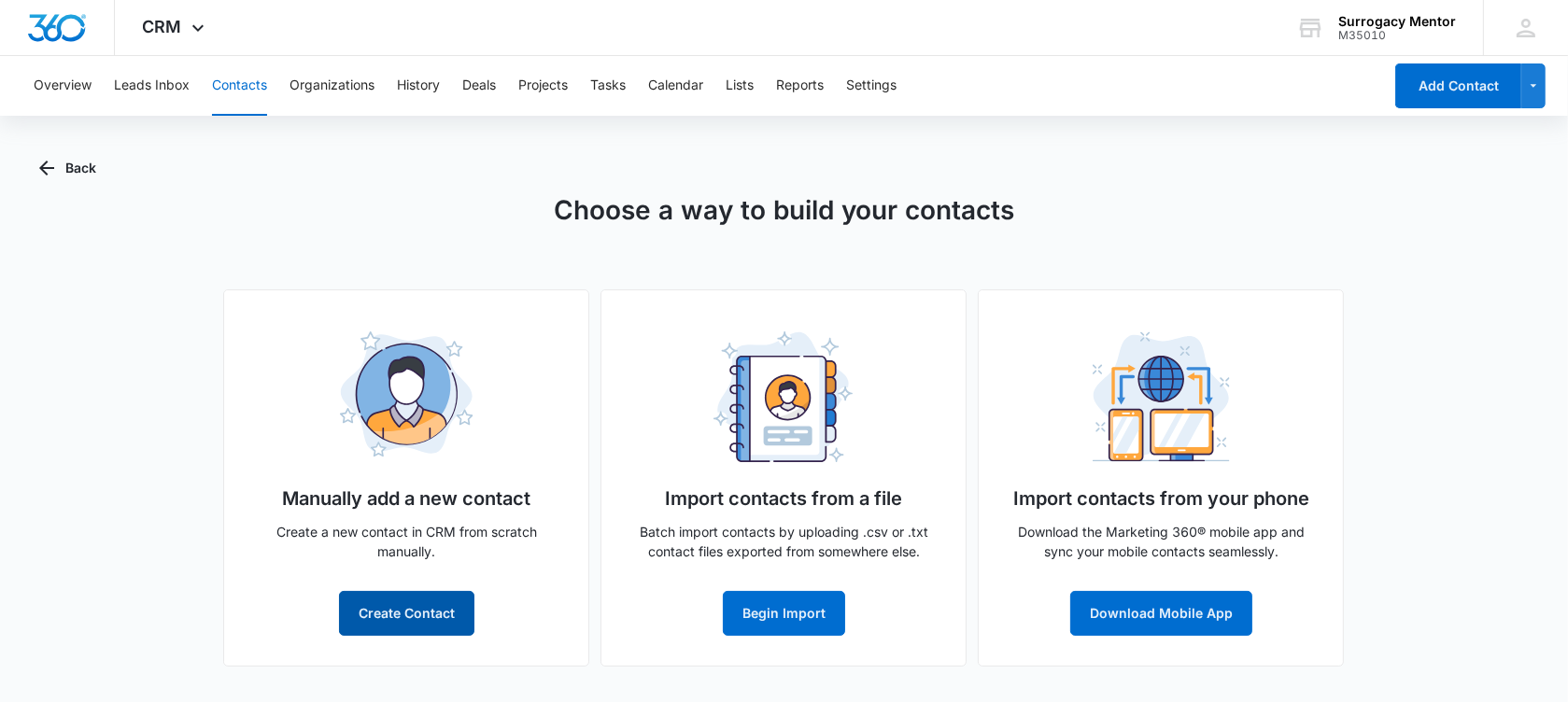
click at [428, 621] on button "Create Contact" at bounding box center [406, 613] width 135 height 45
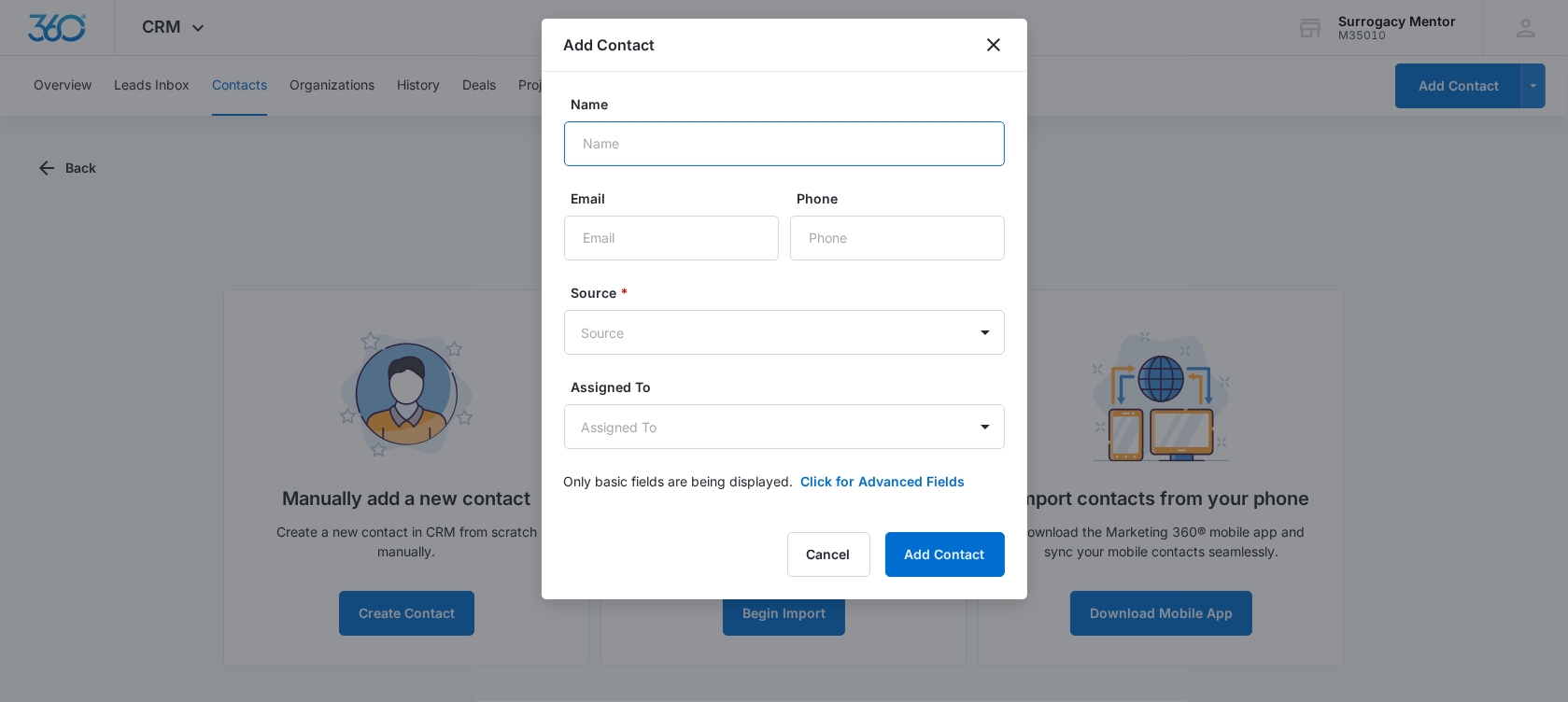
click at [812, 137] on input "Name" at bounding box center [784, 143] width 441 height 45
type input "[PERSON_NAME]"
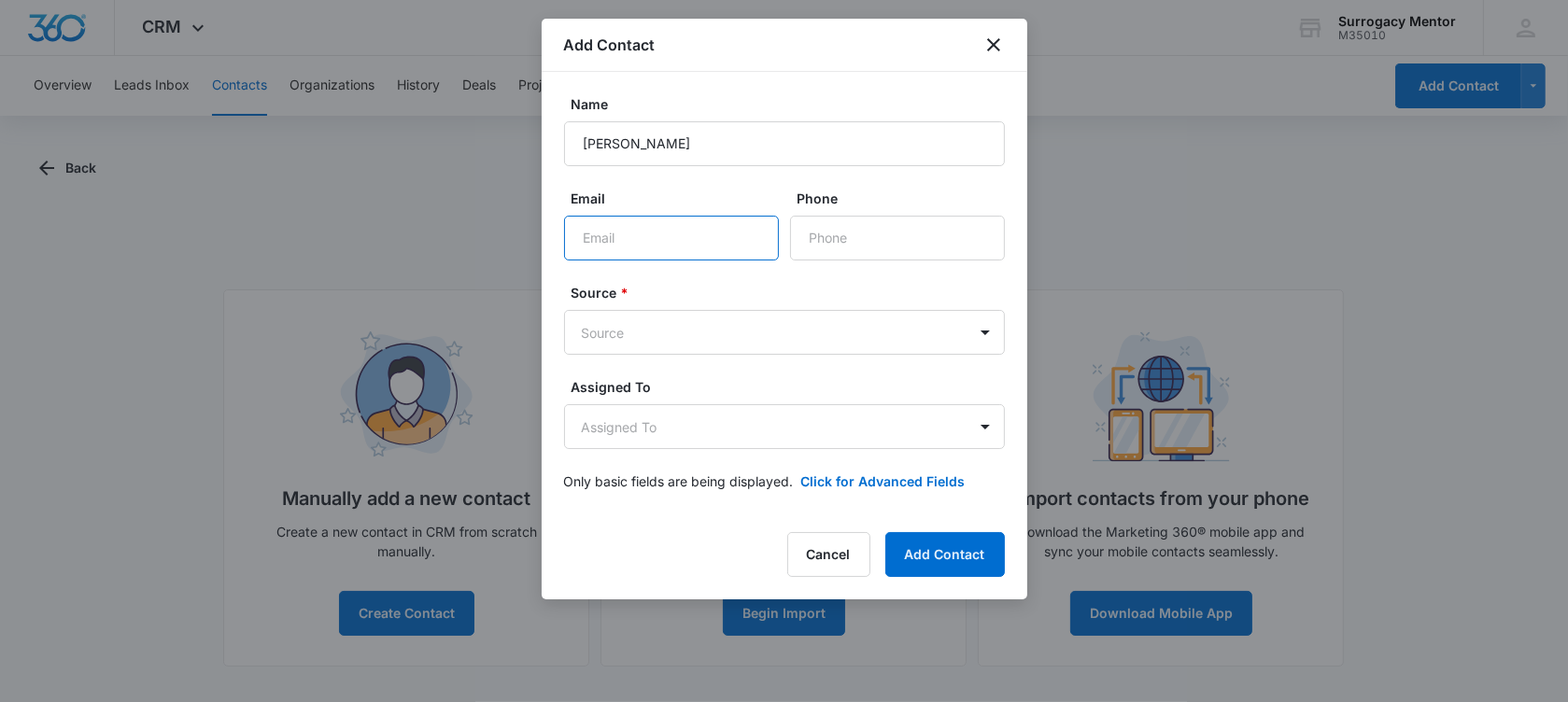
click at [730, 249] on input "Email" at bounding box center [672, 238] width 215 height 45
click at [735, 230] on input "Email" at bounding box center [672, 238] width 215 height 45
paste input "[EMAIL_ADDRESS][DOMAIN_NAME]"
type input "[EMAIL_ADDRESS][DOMAIN_NAME]"
click at [948, 560] on button "Add Contact" at bounding box center [945, 554] width 119 height 45
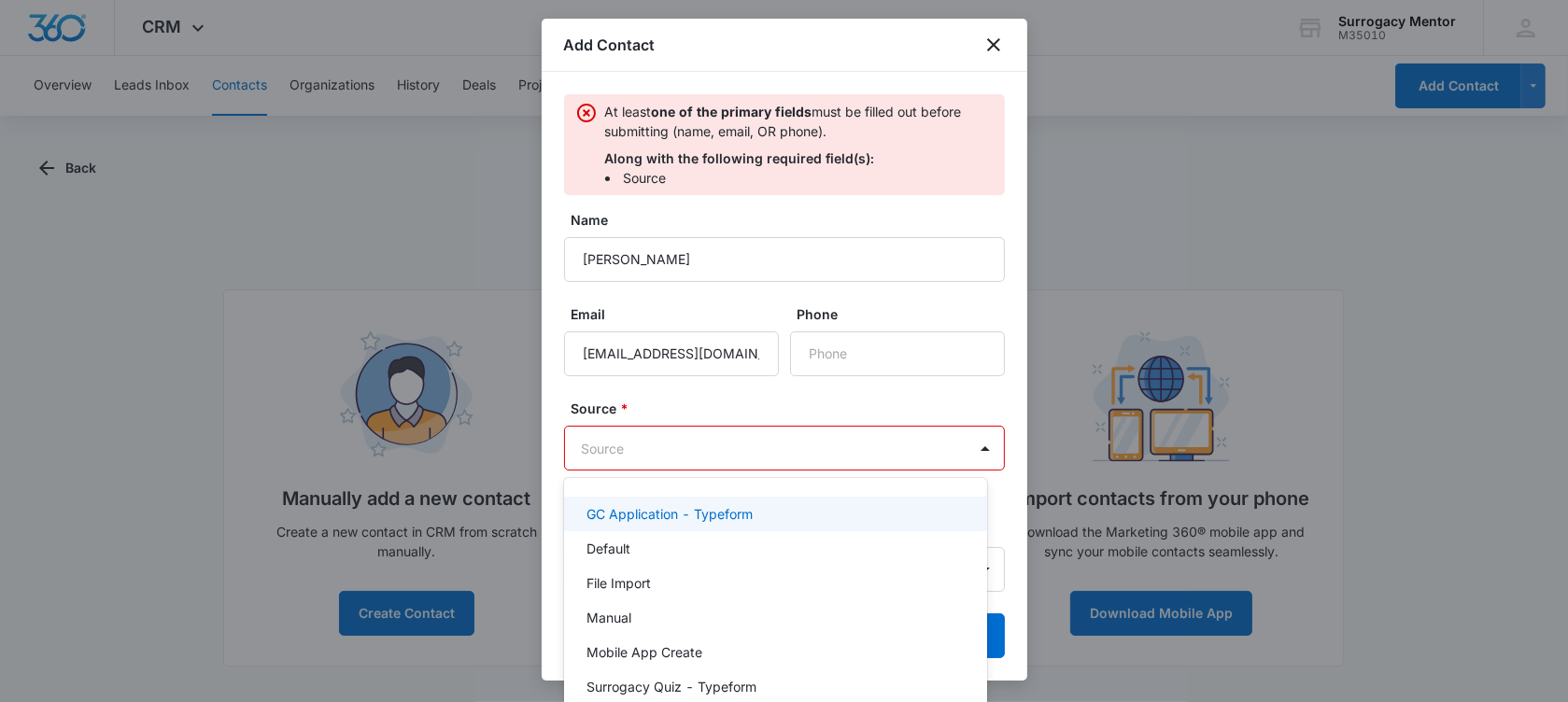
click at [730, 446] on body "CRM Apps Reputation Websites Forms CRM Email Social Shop Payments POS Content A…" at bounding box center [784, 351] width 1568 height 702
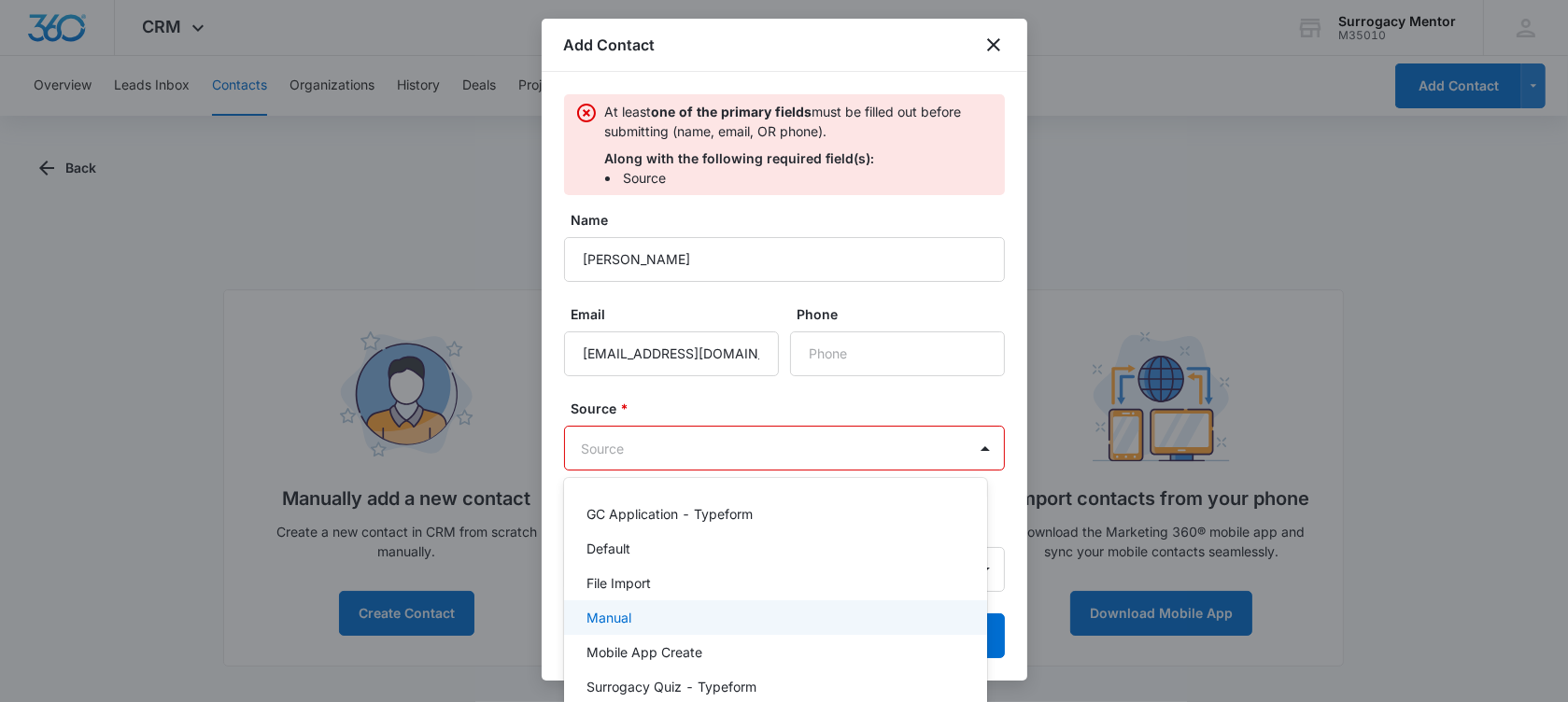
click at [723, 611] on div "Manual" at bounding box center [774, 617] width 376 height 19
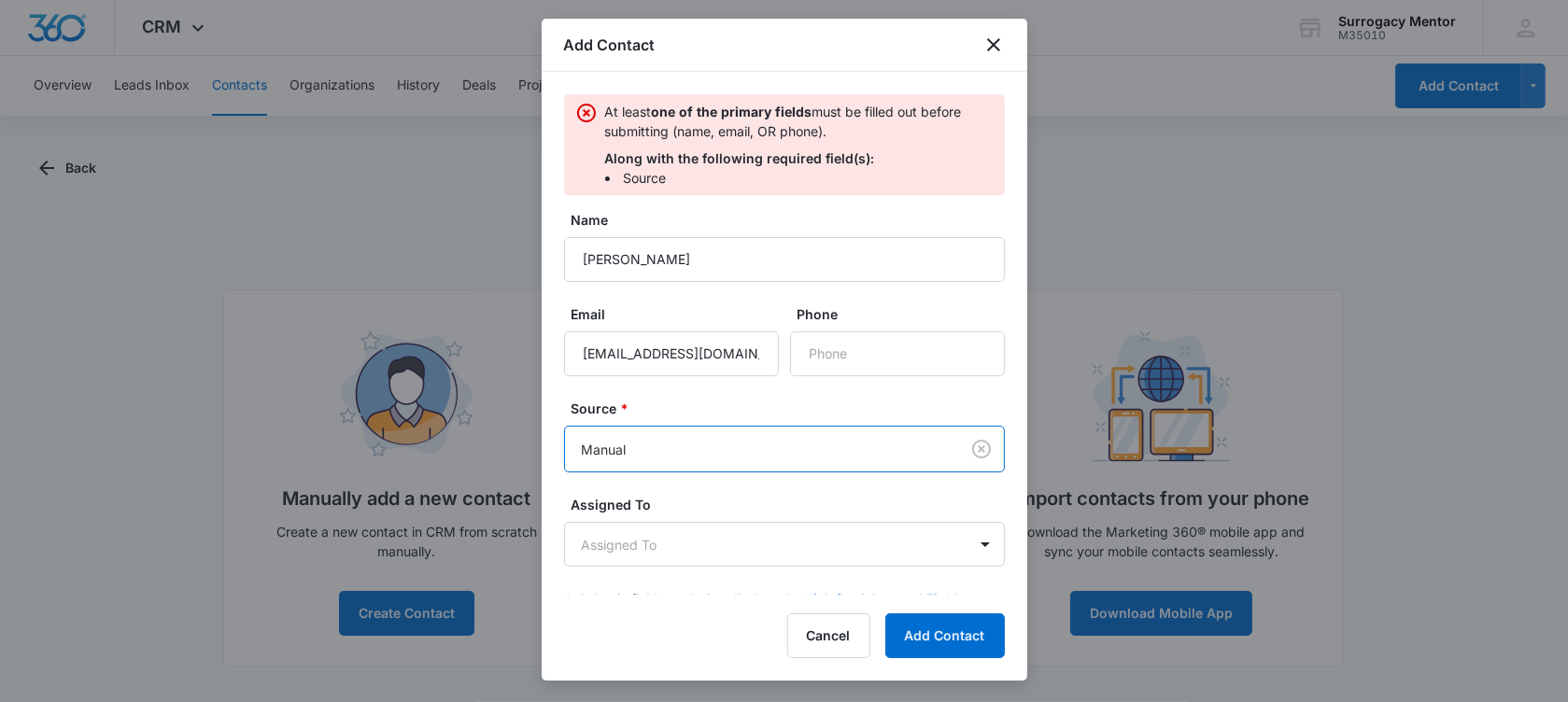
scroll to position [21, 0]
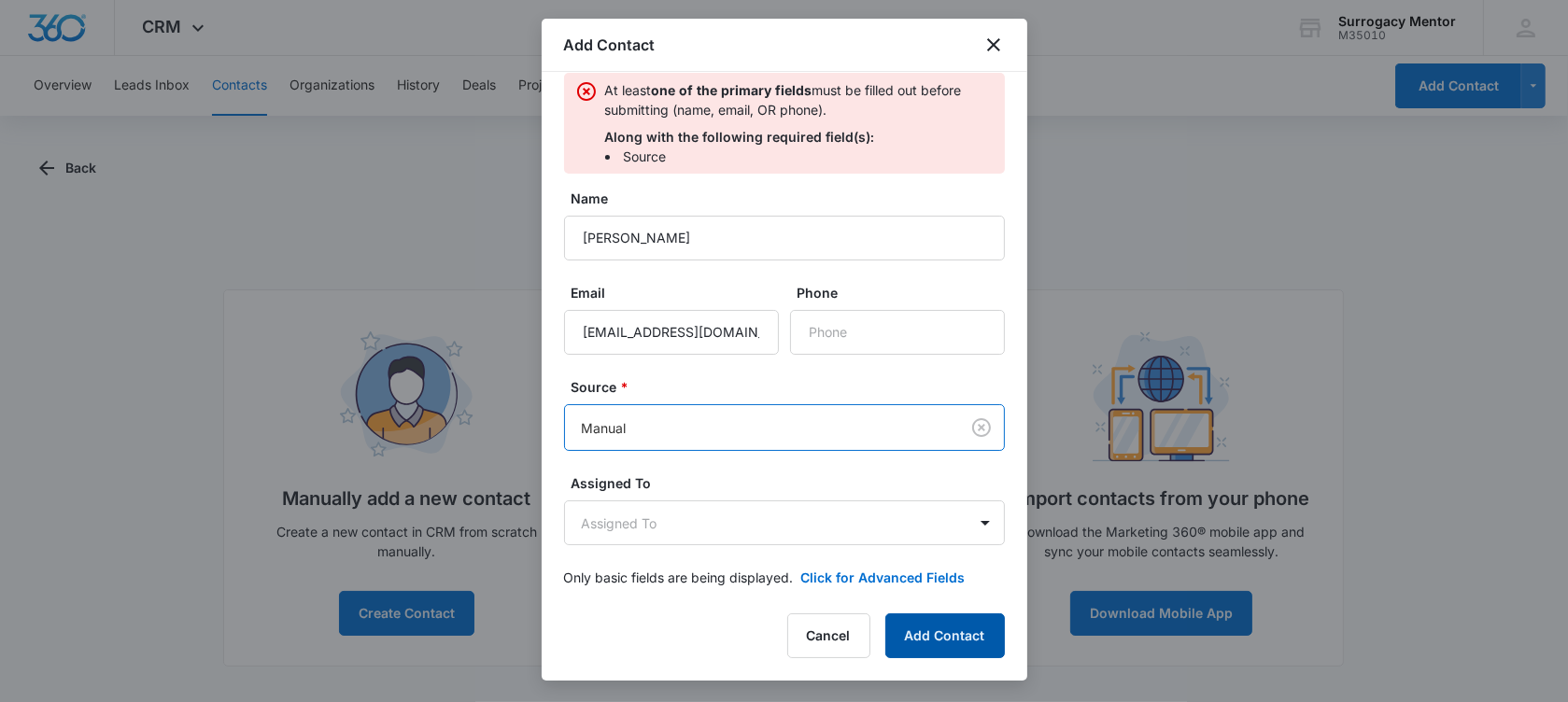
click at [943, 633] on button "Add Contact" at bounding box center [945, 636] width 119 height 45
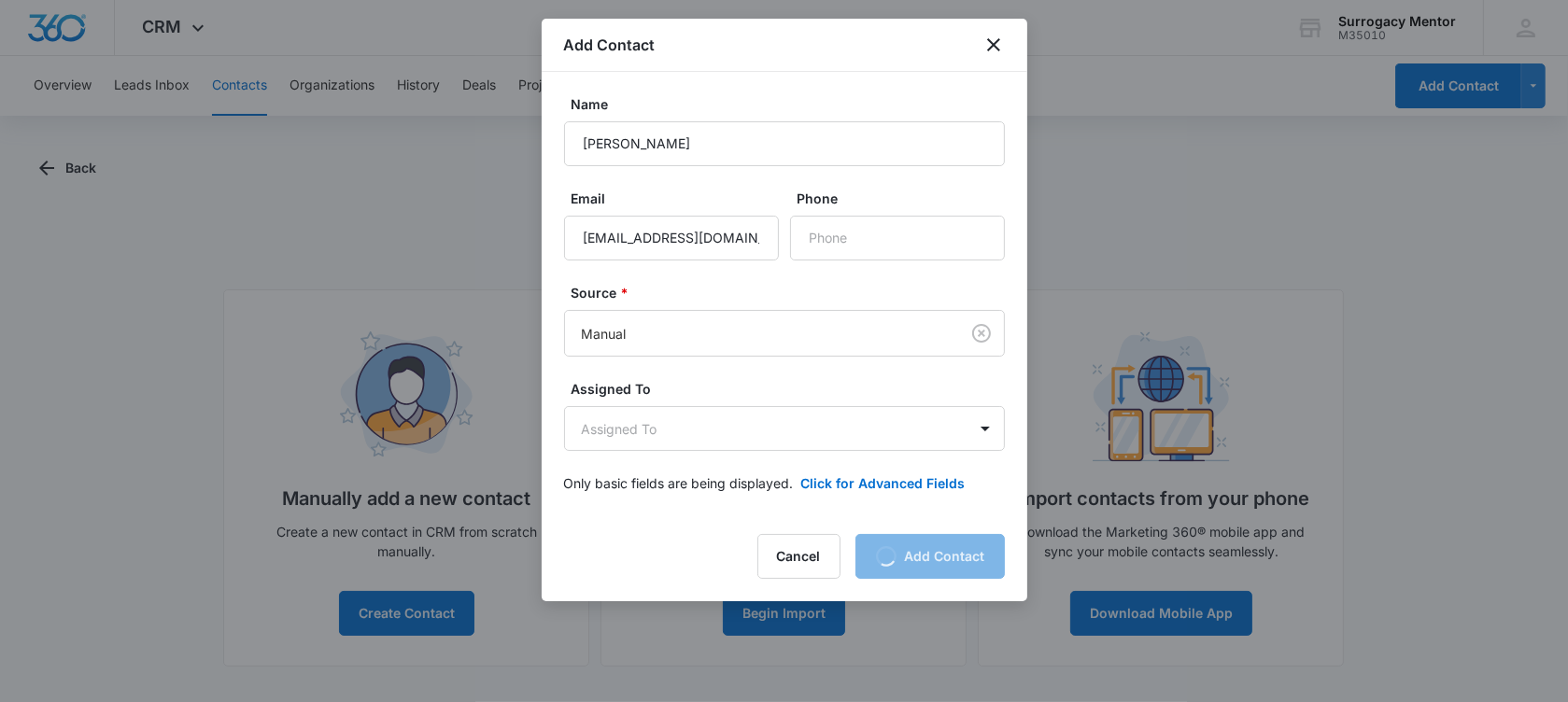
scroll to position [0, 0]
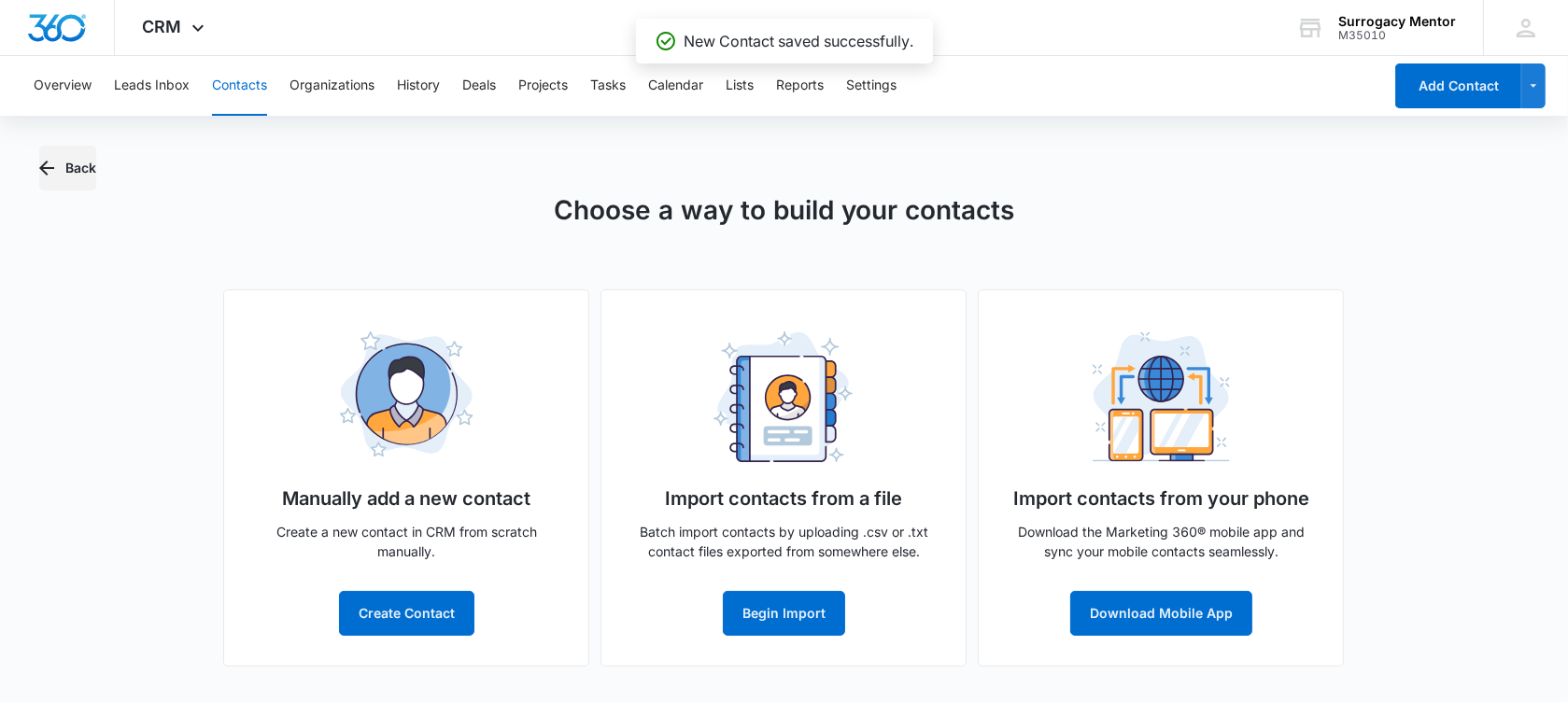
click at [65, 160] on button "Back" at bounding box center [67, 168] width 57 height 45
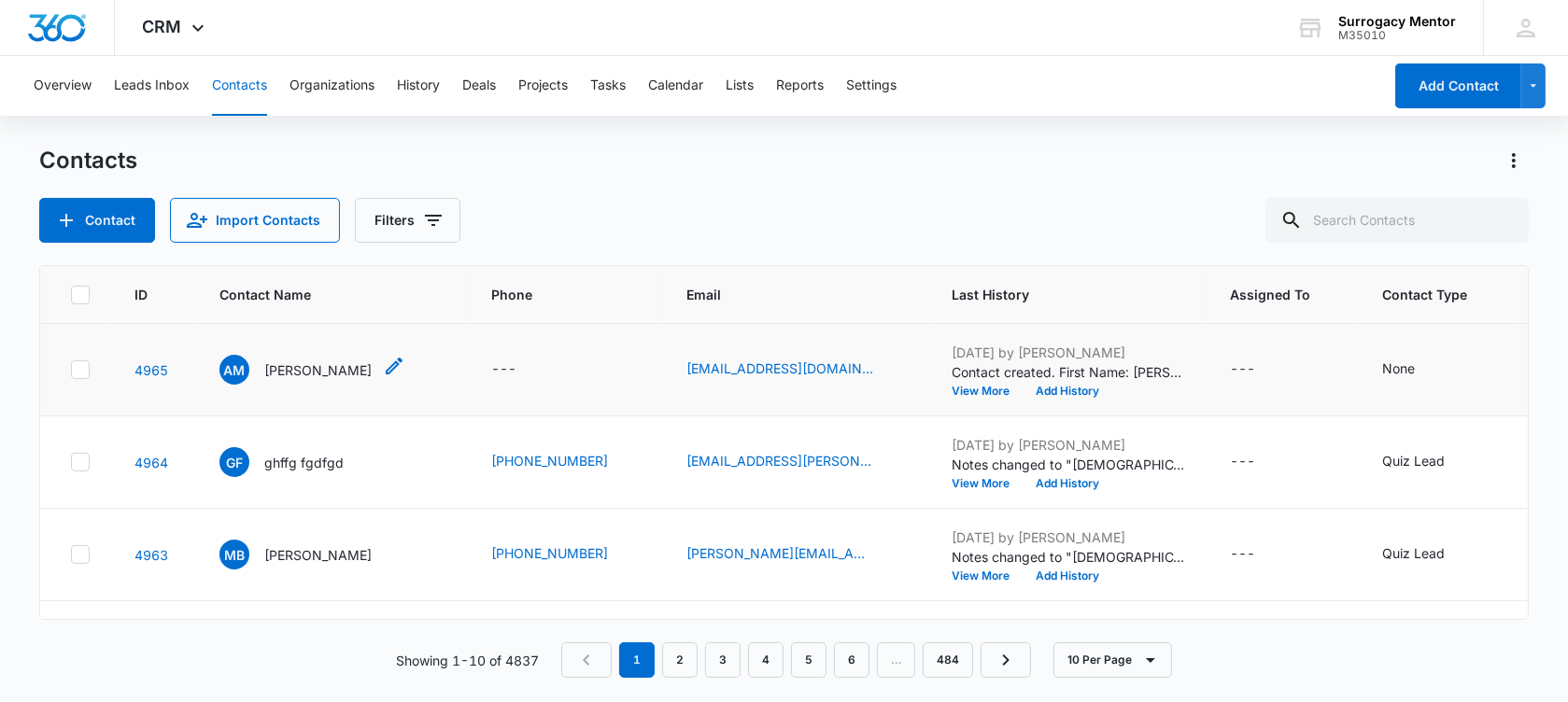
click at [311, 372] on p "[PERSON_NAME]" at bounding box center [318, 370] width 108 height 19
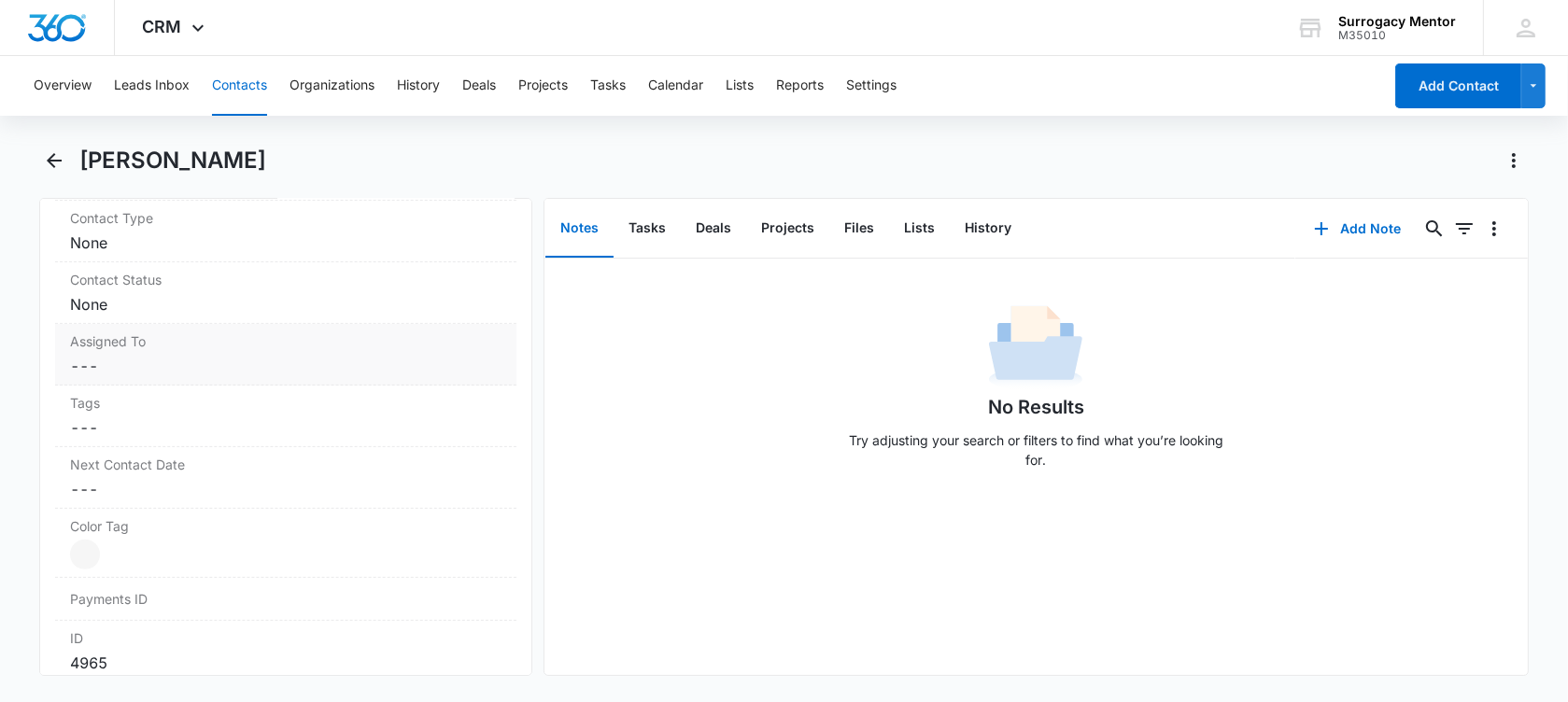
scroll to position [700, 0]
click at [223, 362] on dd "Cancel Save Changes None" at bounding box center [285, 359] width 431 height 22
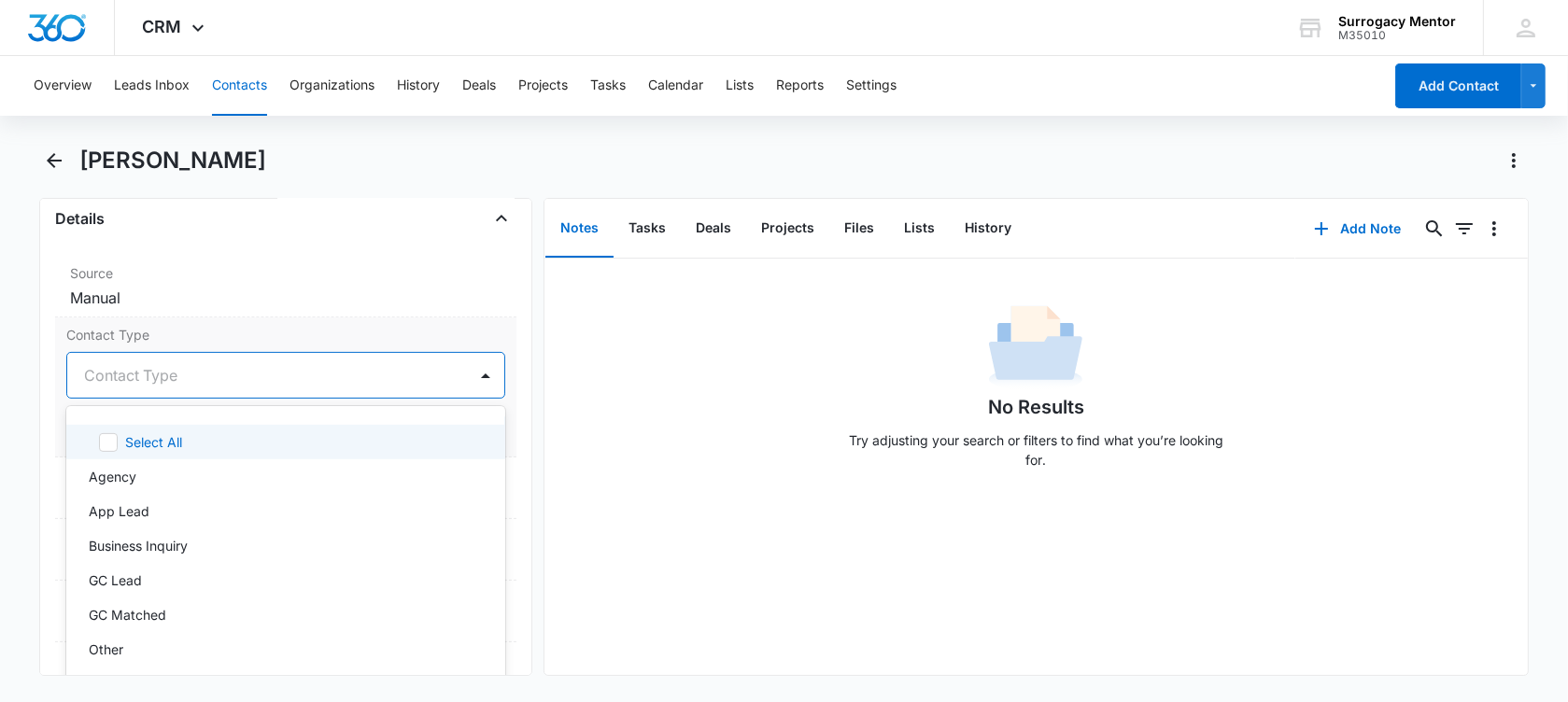
click at [161, 372] on div at bounding box center [262, 375] width 358 height 26
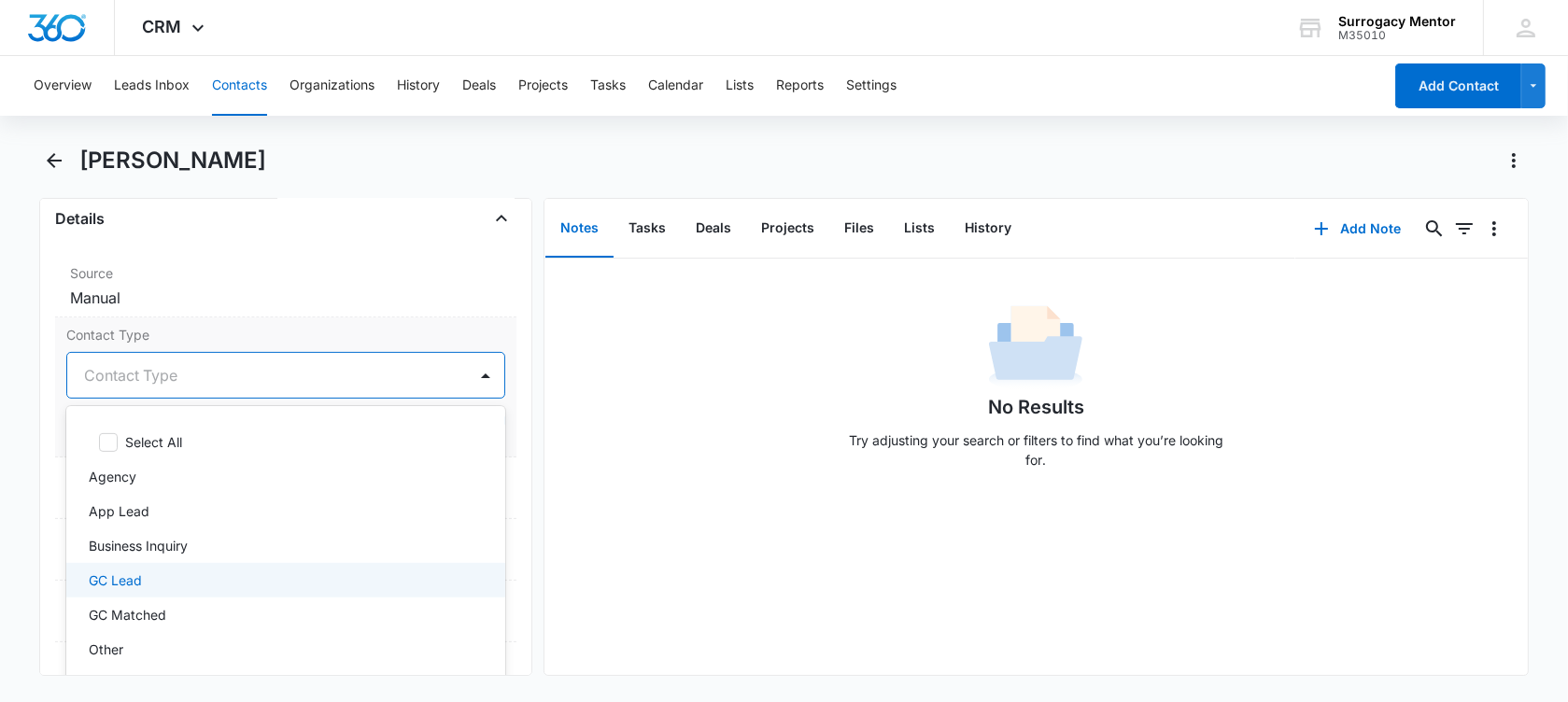
click at [220, 584] on div "GC Lead" at bounding box center [283, 580] width 390 height 19
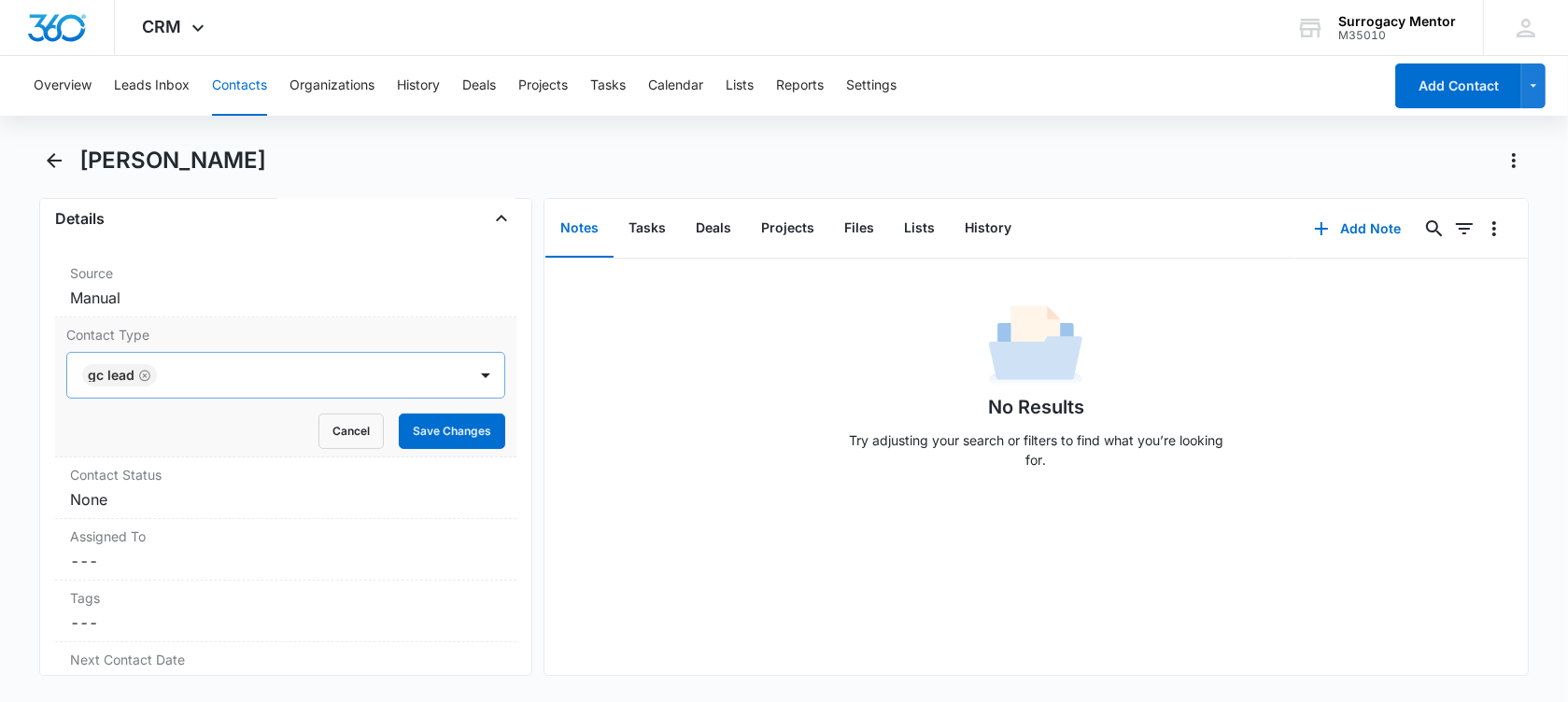
drag, startPoint x: 24, startPoint y: 405, endPoint x: 204, endPoint y: 388, distance: 180.8
click at [23, 405] on main "[PERSON_NAME] Remove AM [PERSON_NAME] Contact Info Name Cancel Save Changes [PE…" at bounding box center [784, 423] width 1568 height 553
click at [456, 435] on button "Save Changes" at bounding box center [452, 431] width 107 height 36
click at [324, 500] on dd "Cancel Save Changes None" at bounding box center [285, 498] width 431 height 22
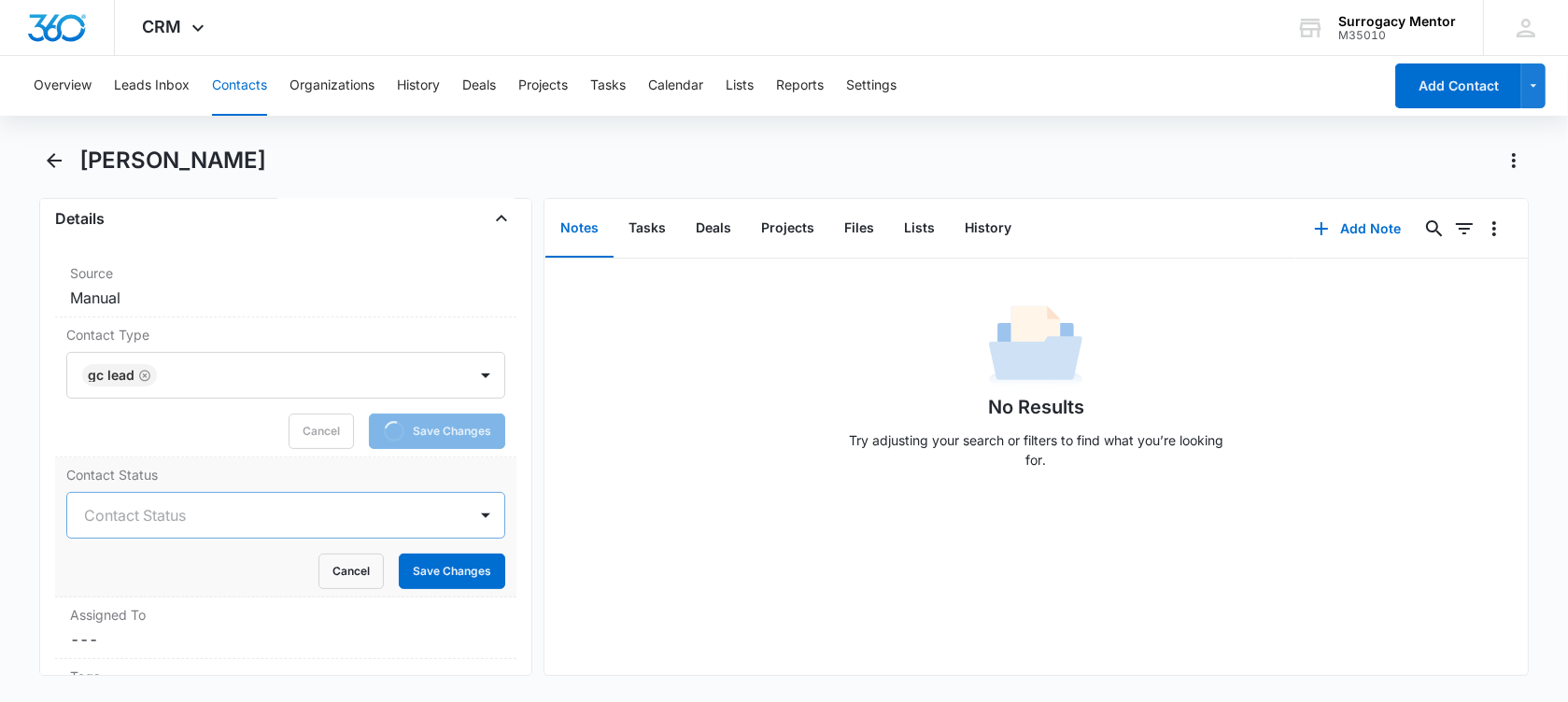
click at [221, 518] on div at bounding box center [262, 515] width 358 height 26
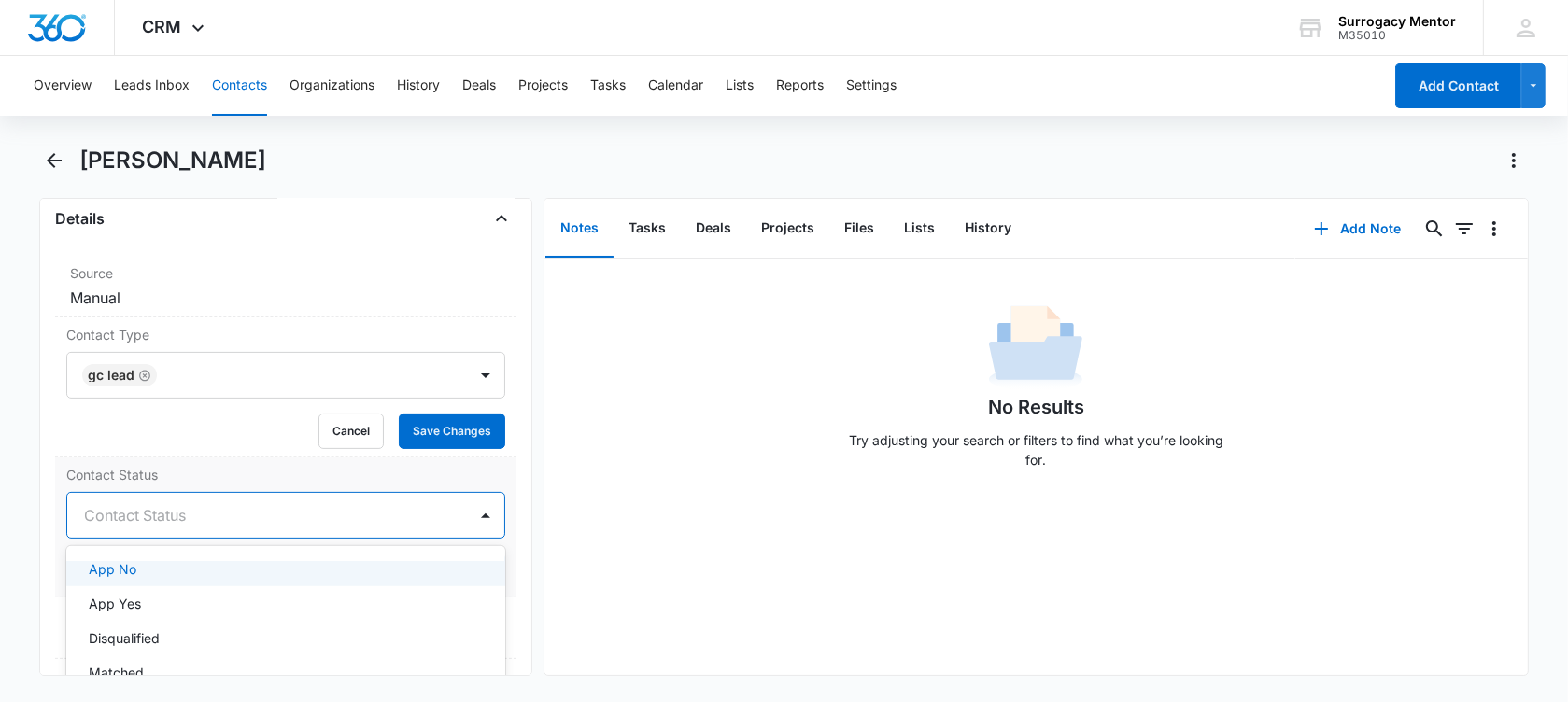
scroll to position [0, 0]
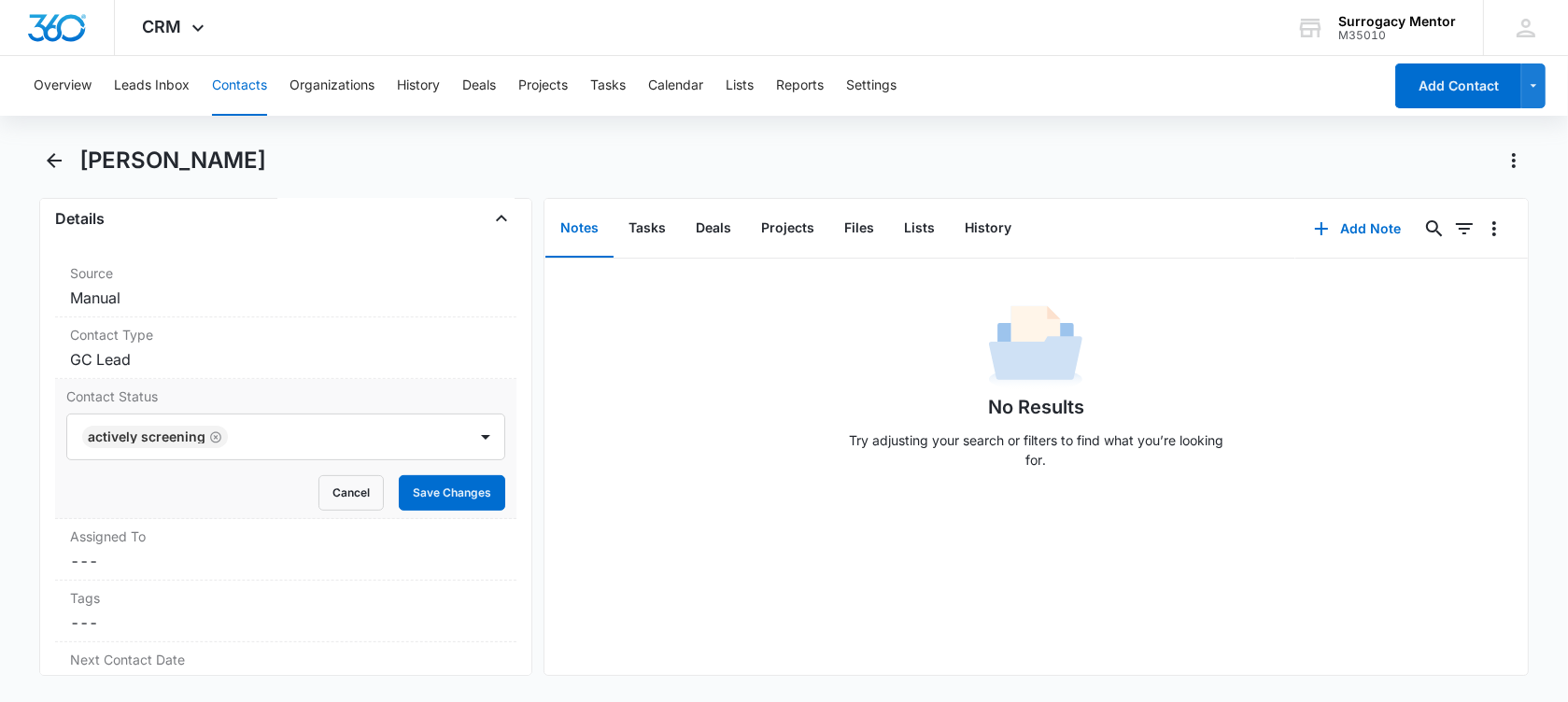
click at [18, 449] on main "[PERSON_NAME] Remove AM [PERSON_NAME] Contact Info Name Cancel Save Changes [PE…" at bounding box center [784, 423] width 1568 height 553
click at [399, 488] on button "Save Changes" at bounding box center [452, 493] width 107 height 36
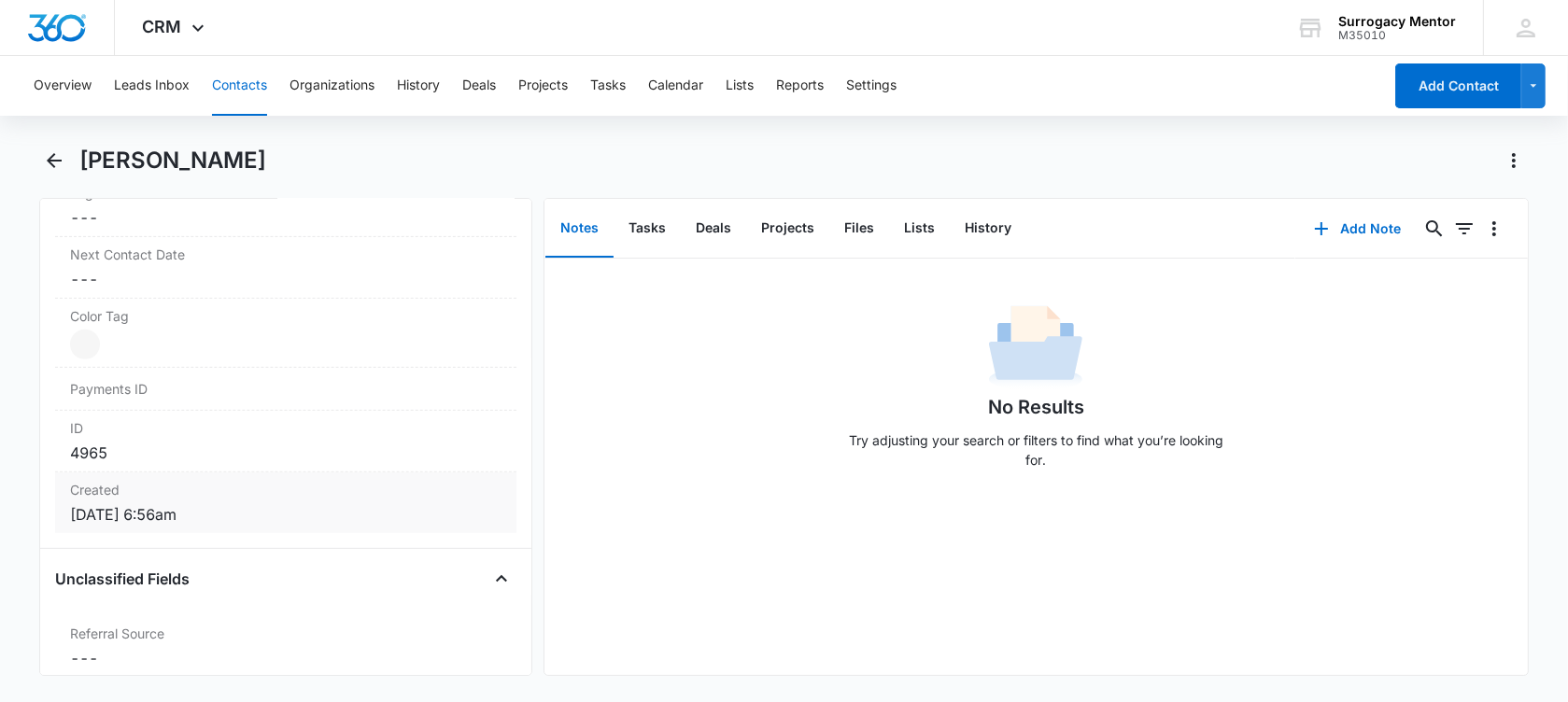
scroll to position [1167, 0]
